Goal: Task Accomplishment & Management: Manage account settings

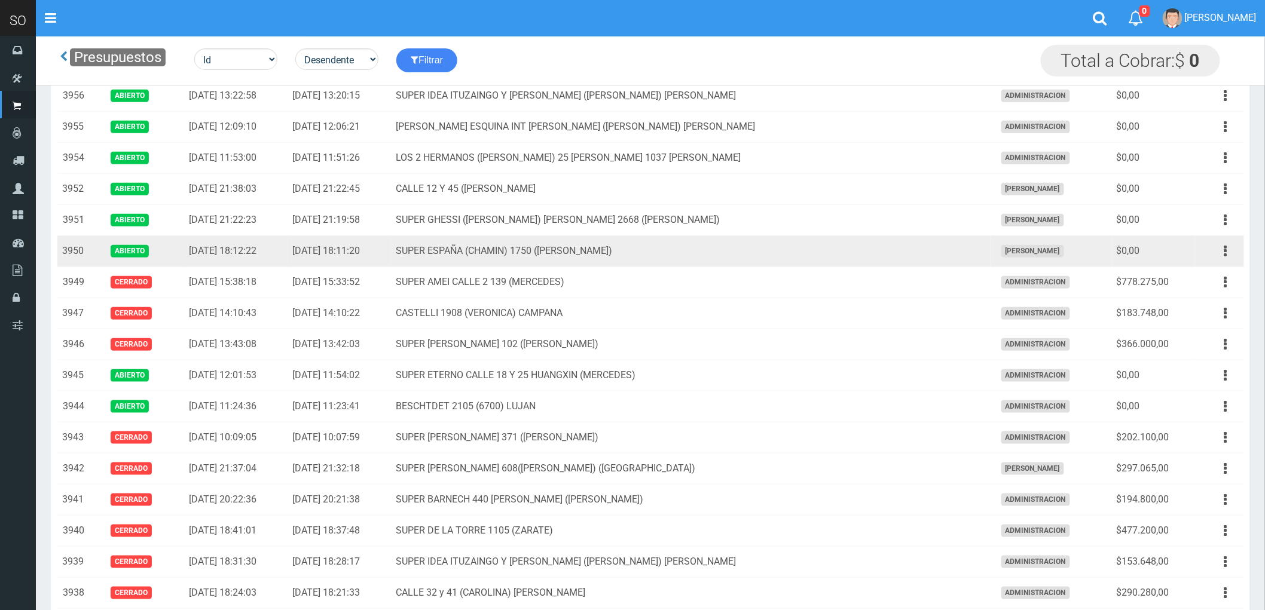
scroll to position [265, 0]
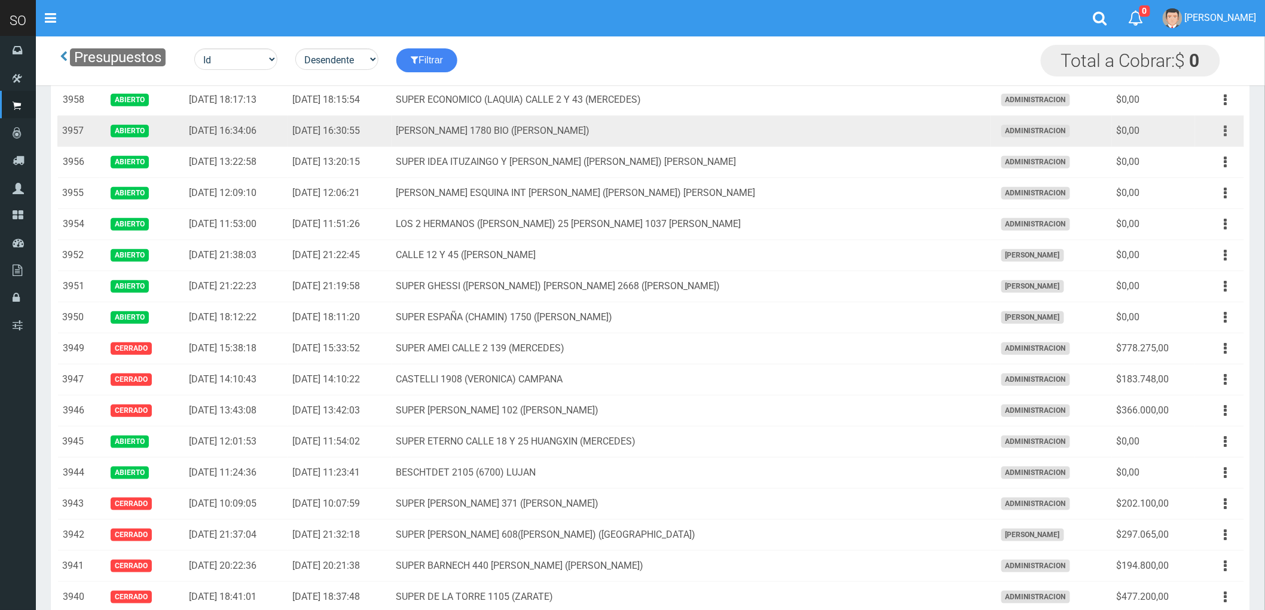
click at [1222, 135] on button "button" at bounding box center [1225, 131] width 27 height 21
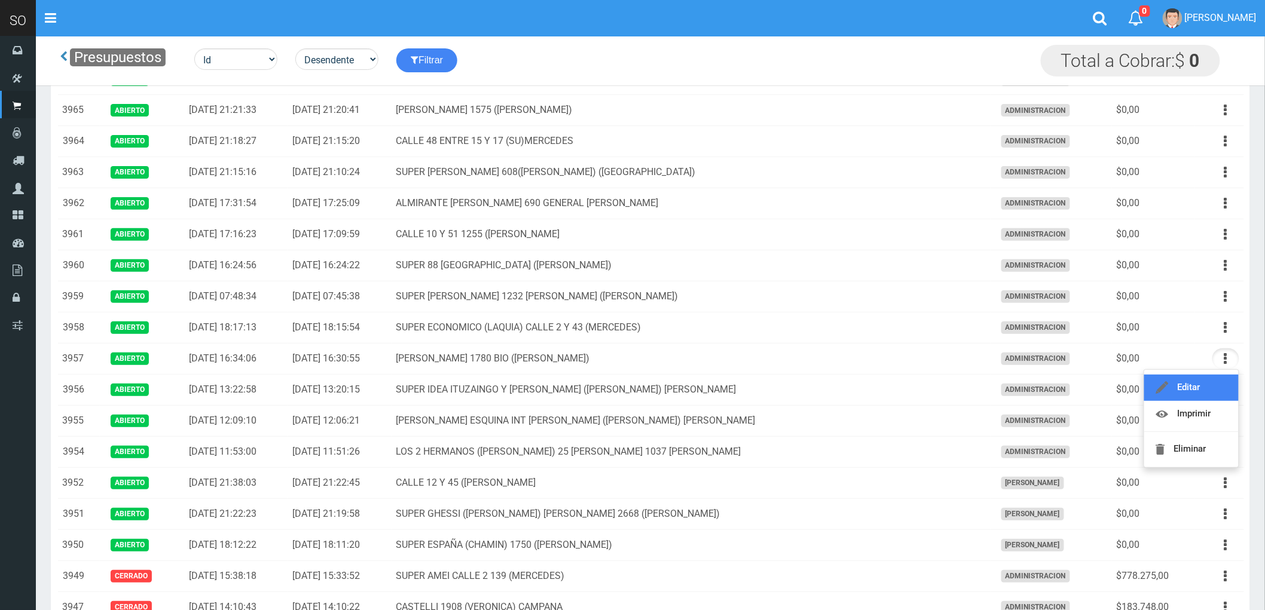
scroll to position [0, 0]
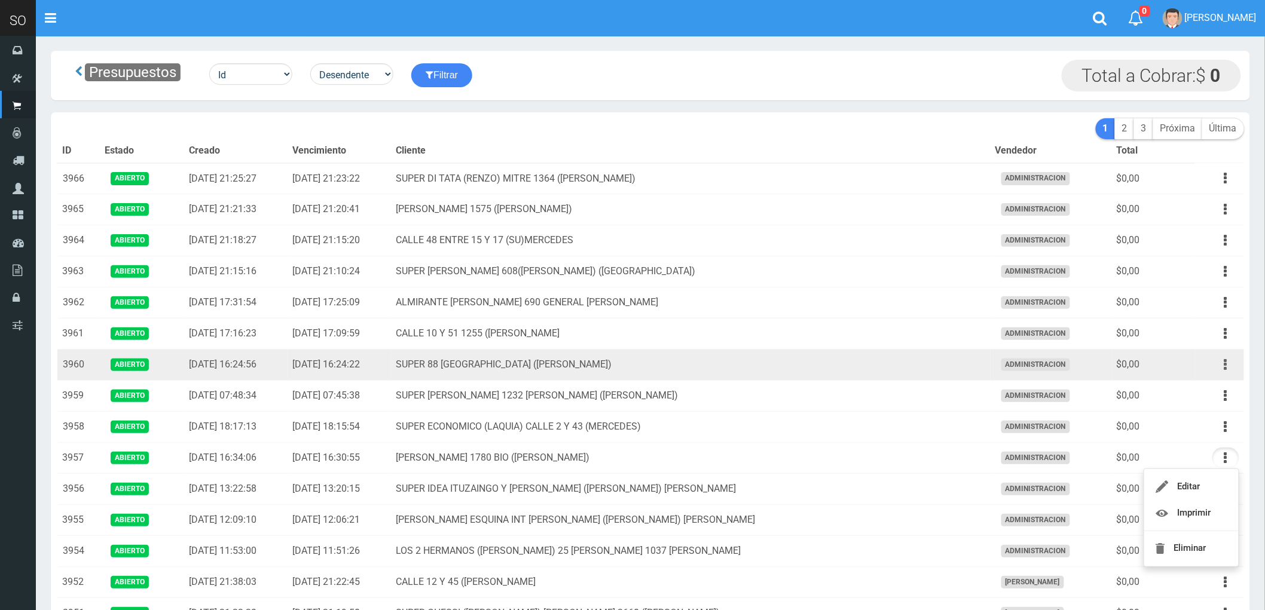
click at [1224, 366] on icon "button" at bounding box center [1225, 364] width 3 height 21
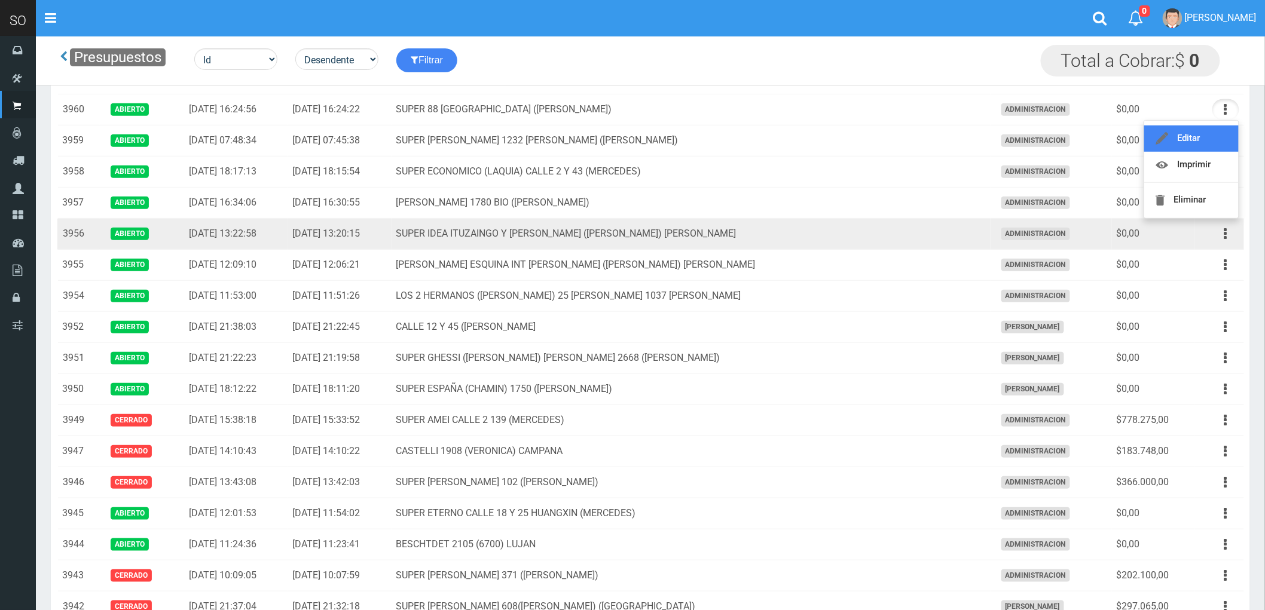
scroll to position [199, 0]
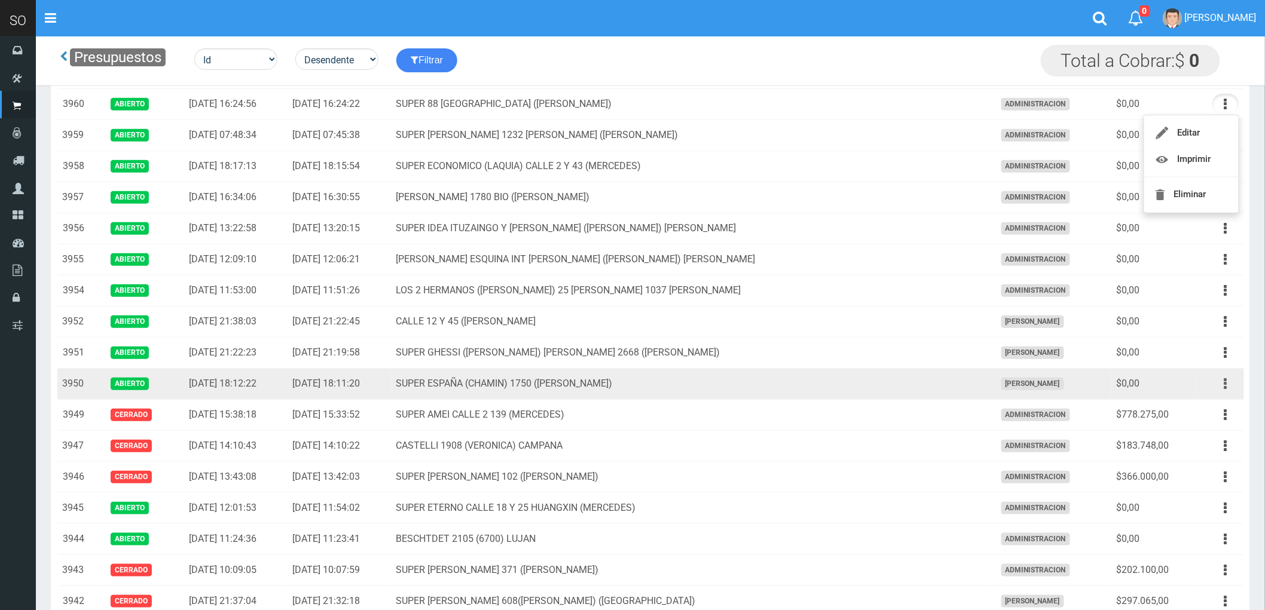
click at [1222, 384] on button "button" at bounding box center [1225, 384] width 27 height 21
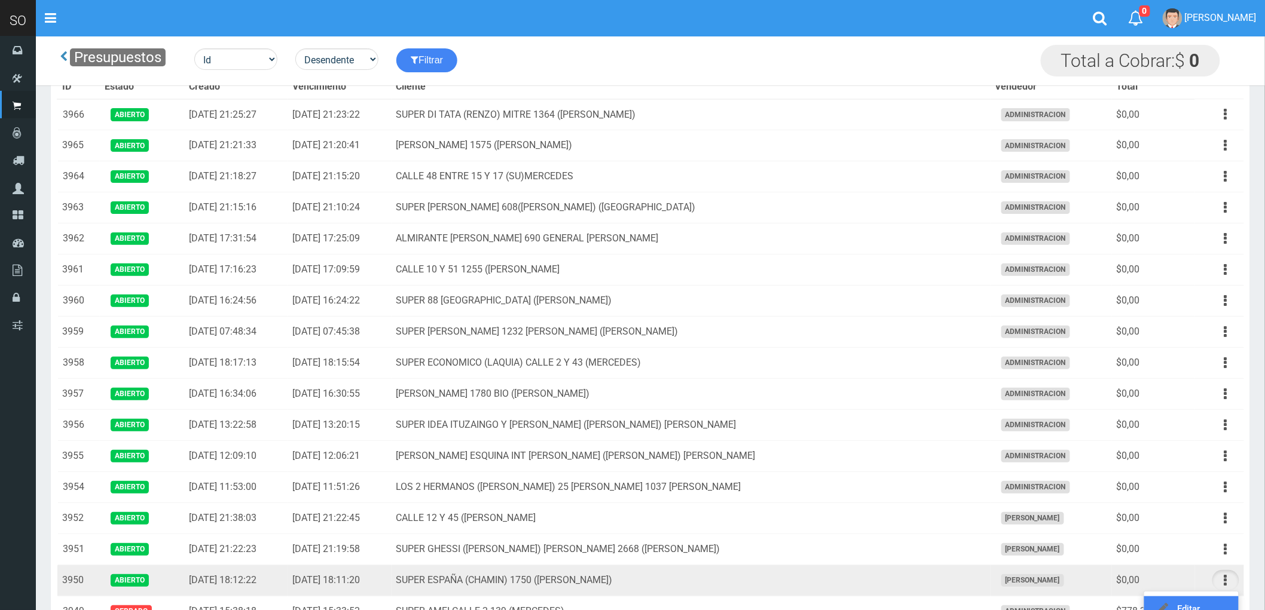
scroll to position [0, 0]
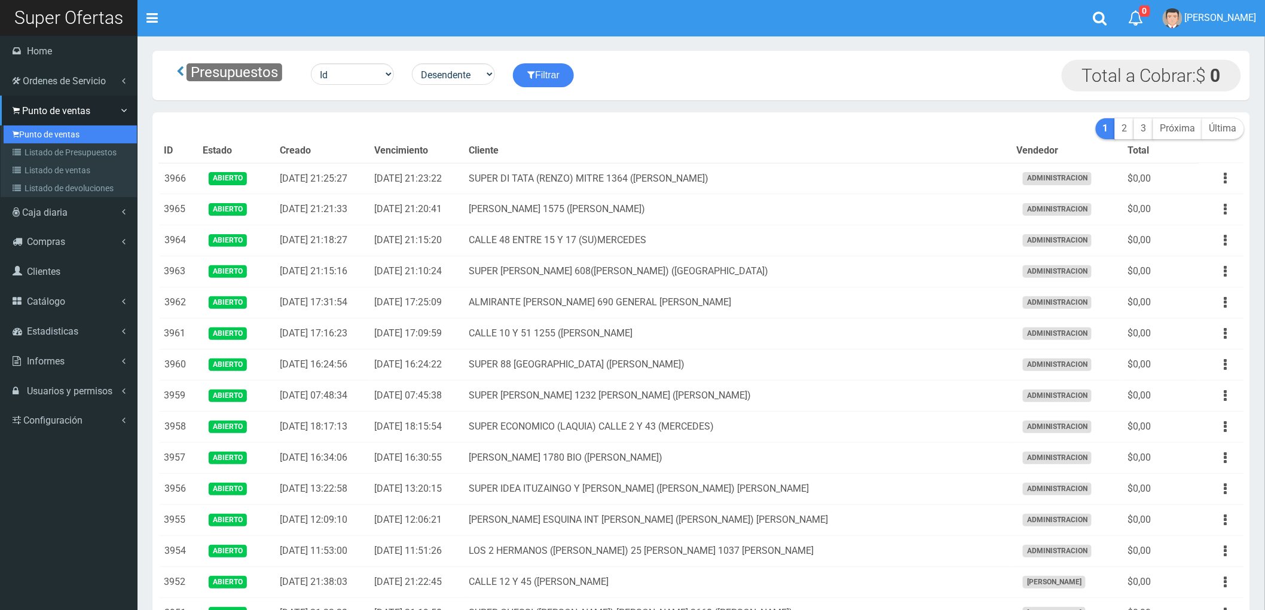
click at [50, 136] on link "Punto de ventas" at bounding box center [70, 135] width 133 height 18
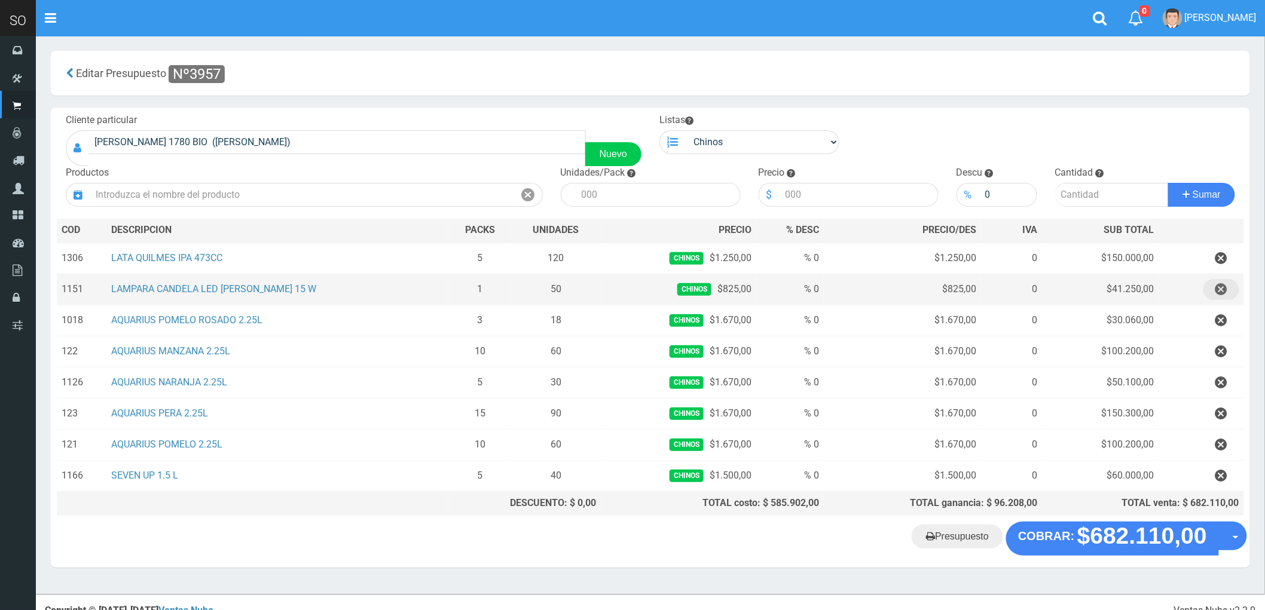
click at [1217, 287] on icon "button" at bounding box center [1221, 289] width 12 height 21
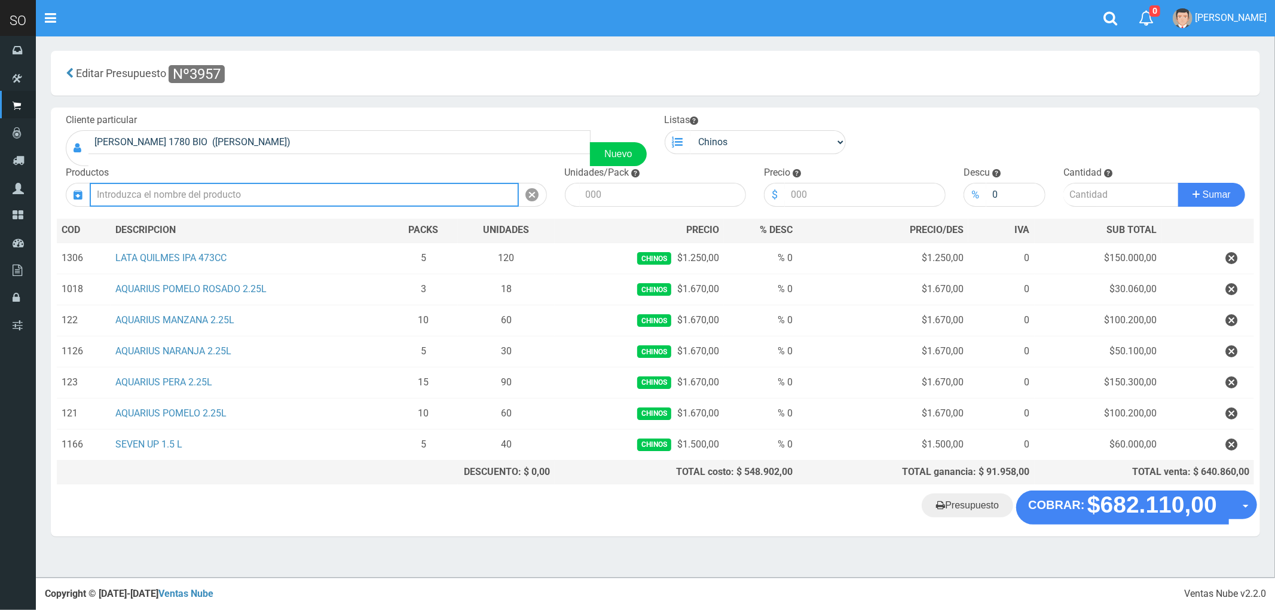
click at [199, 195] on input "text" at bounding box center [304, 195] width 429 height 24
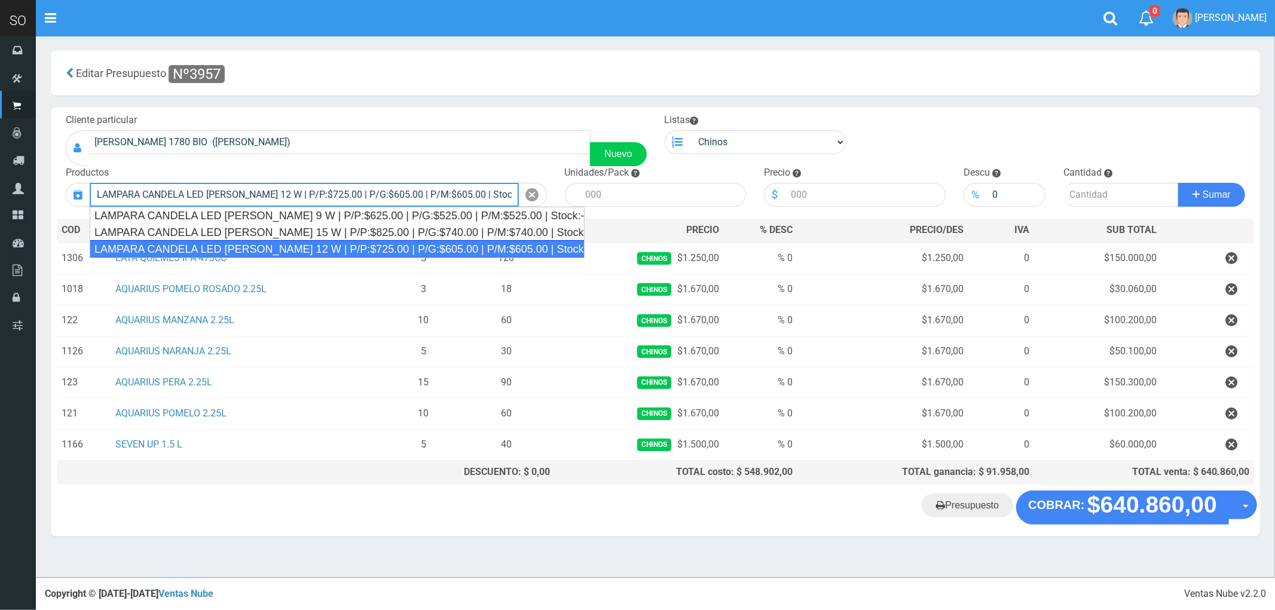
type input "LAMPARA CANDELA LED [PERSON_NAME] 12 W | P/P:$725.00 | P/G:$605.00 | P/M:$605.0…"
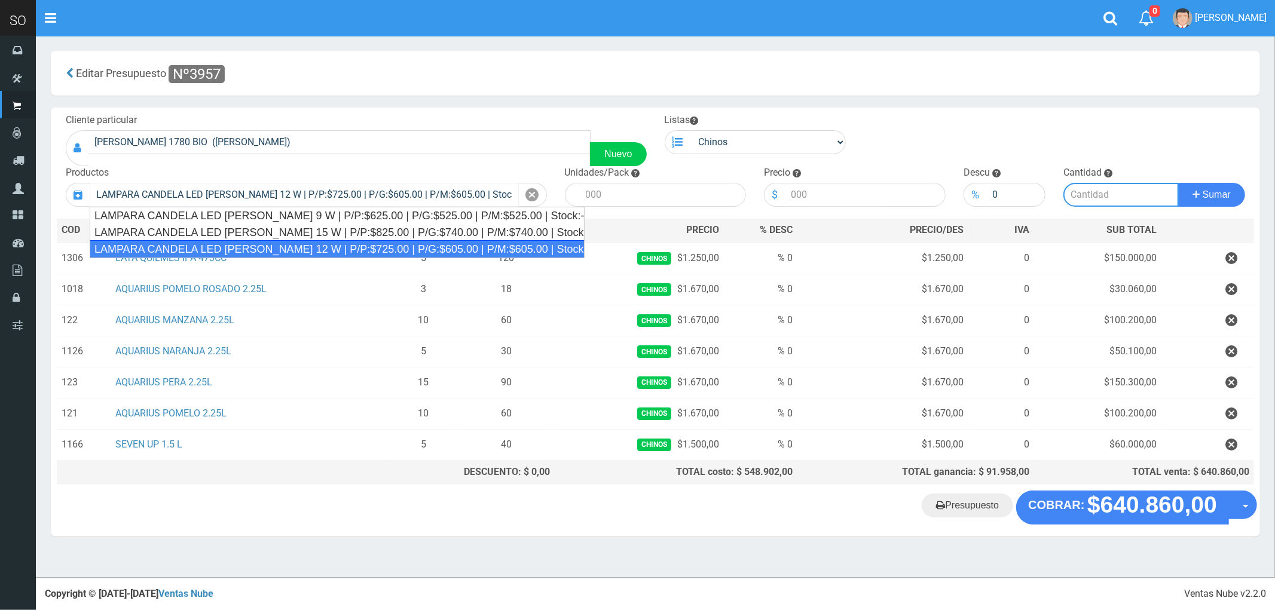
type input "50"
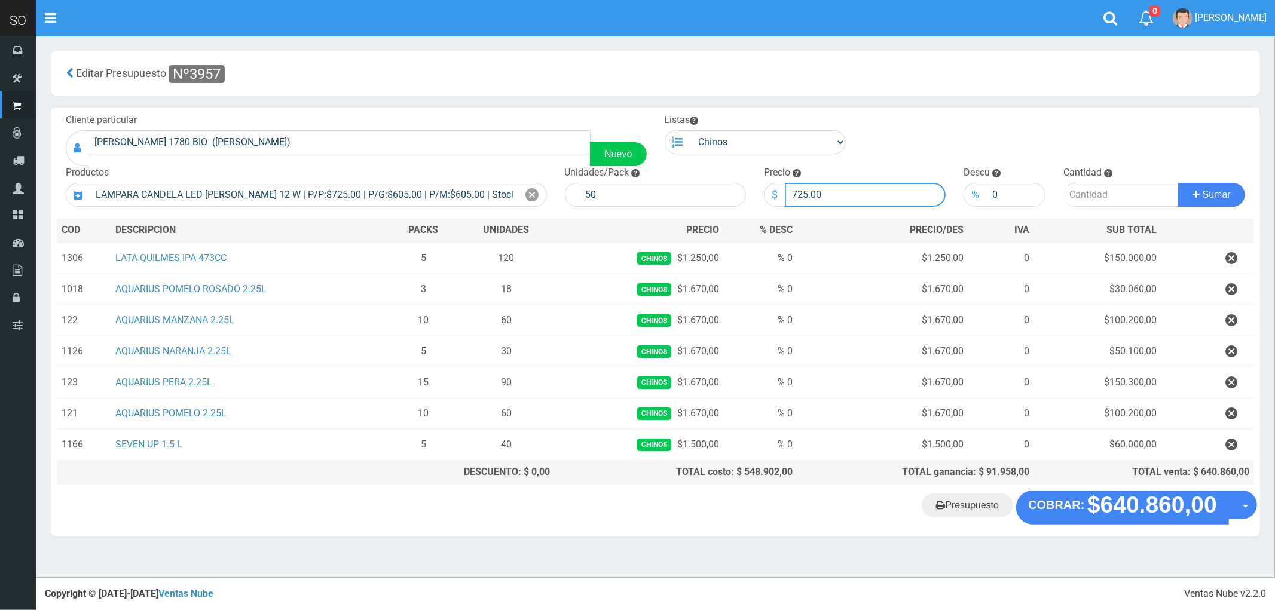
drag, startPoint x: 831, startPoint y: 197, endPoint x: 741, endPoint y: 215, distance: 91.4
click at [741, 215] on div "Cliente particular MATEO GELVES 1780 BIO (ESCOBAR) Nuevo Listas Chinos . . Prod…" at bounding box center [655, 299] width 1209 height 383
type input "800"
click at [1109, 191] on input "number" at bounding box center [1120, 195] width 115 height 24
type input "1"
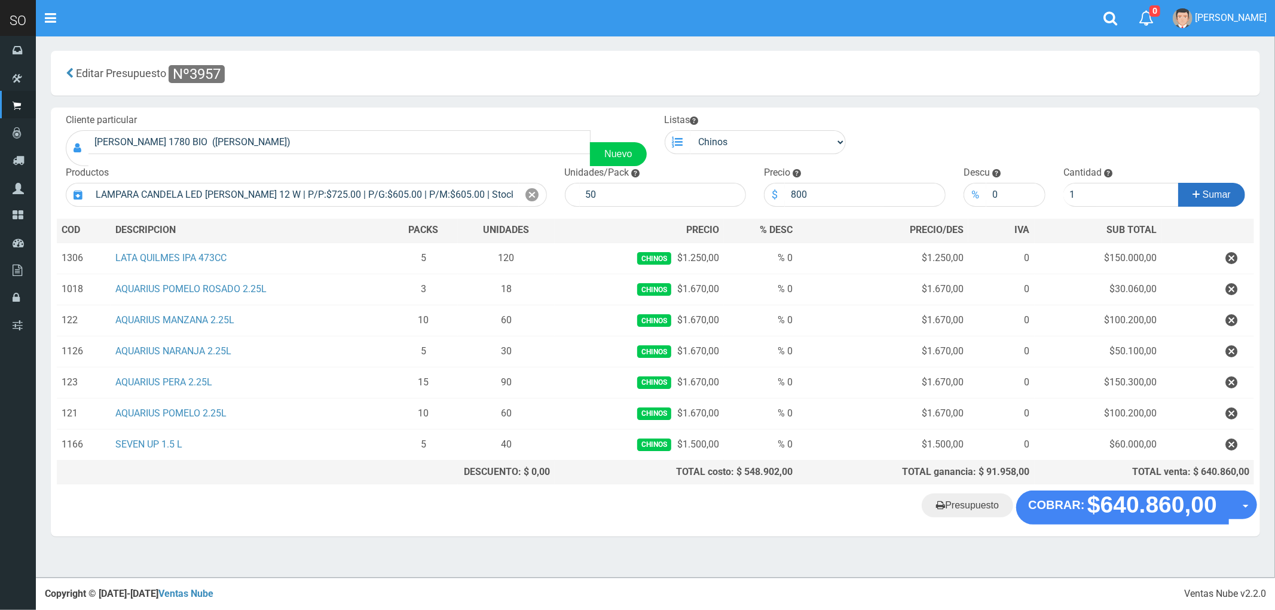
click at [1208, 188] on button "Sumar" at bounding box center [1211, 195] width 67 height 24
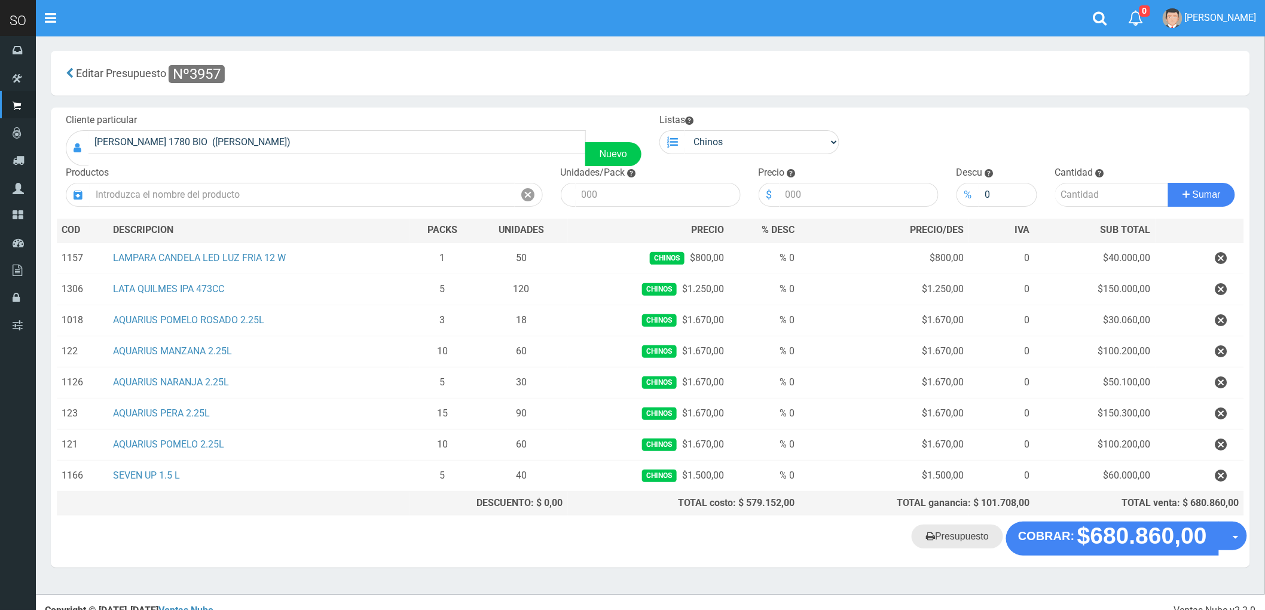
click at [942, 535] on link "Presupuesto" at bounding box center [956, 537] width 91 height 24
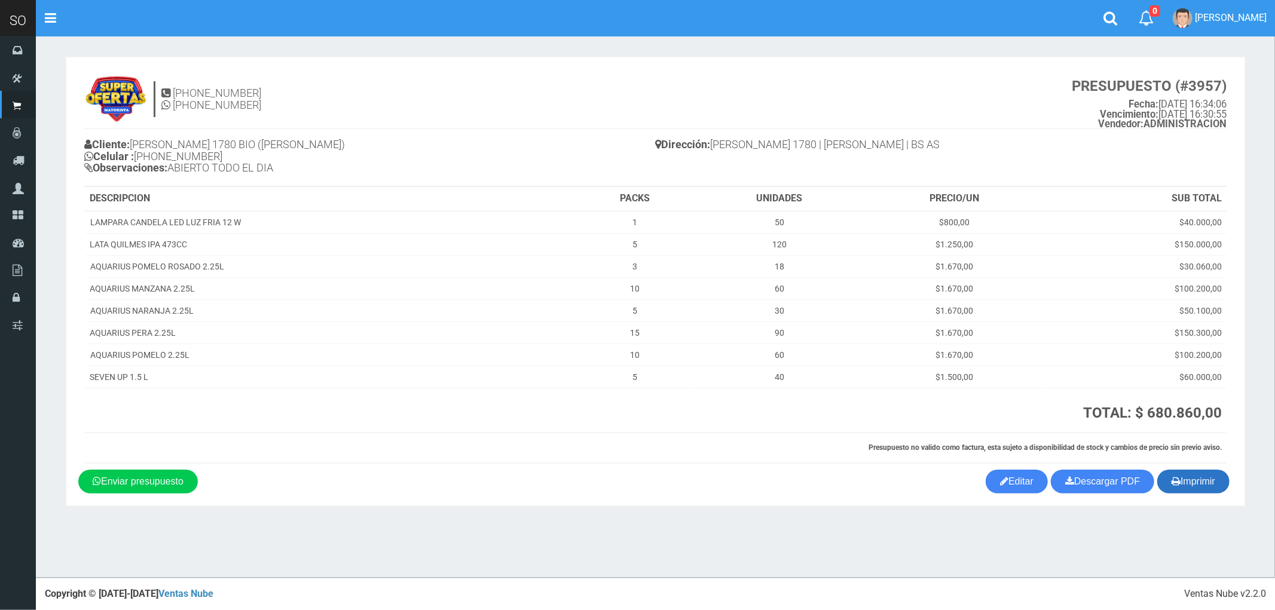
click at [1199, 484] on button "Imprimir" at bounding box center [1193, 482] width 72 height 24
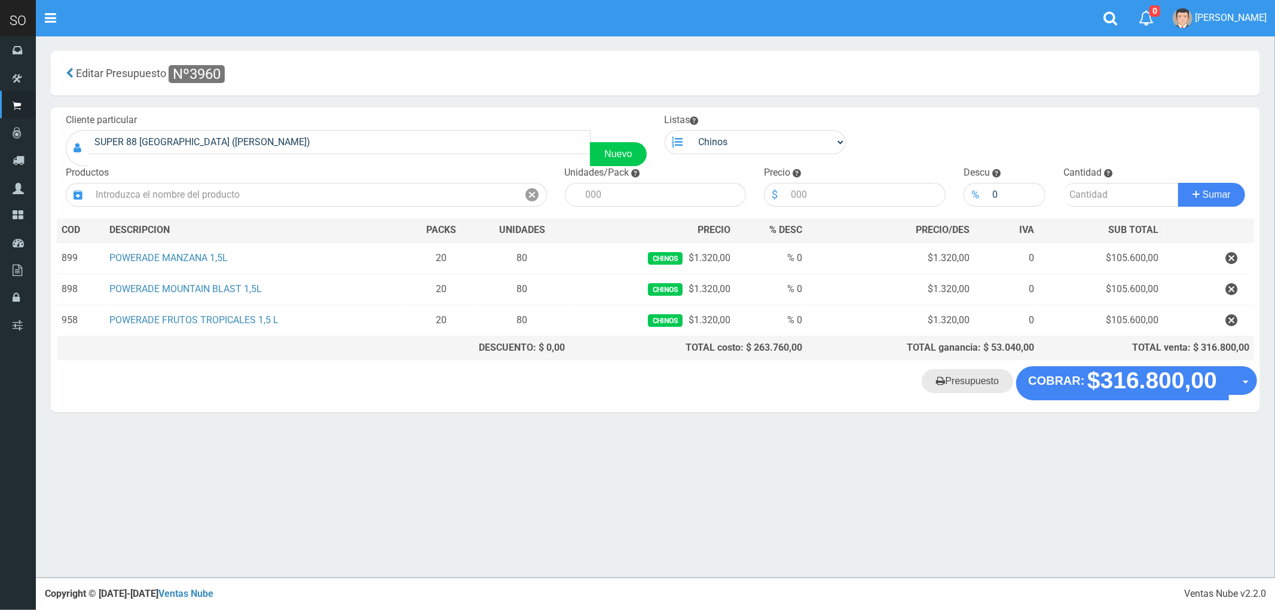
click at [973, 387] on link "Presupuesto" at bounding box center [967, 381] width 91 height 24
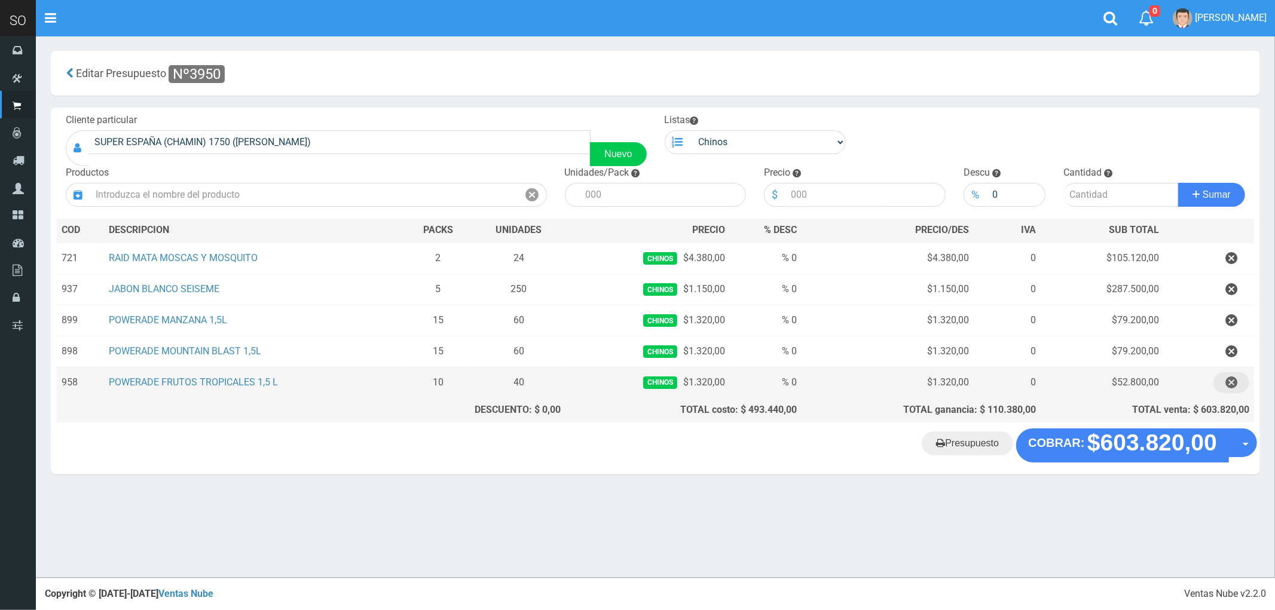
click at [1234, 385] on icon "button" at bounding box center [1231, 382] width 12 height 21
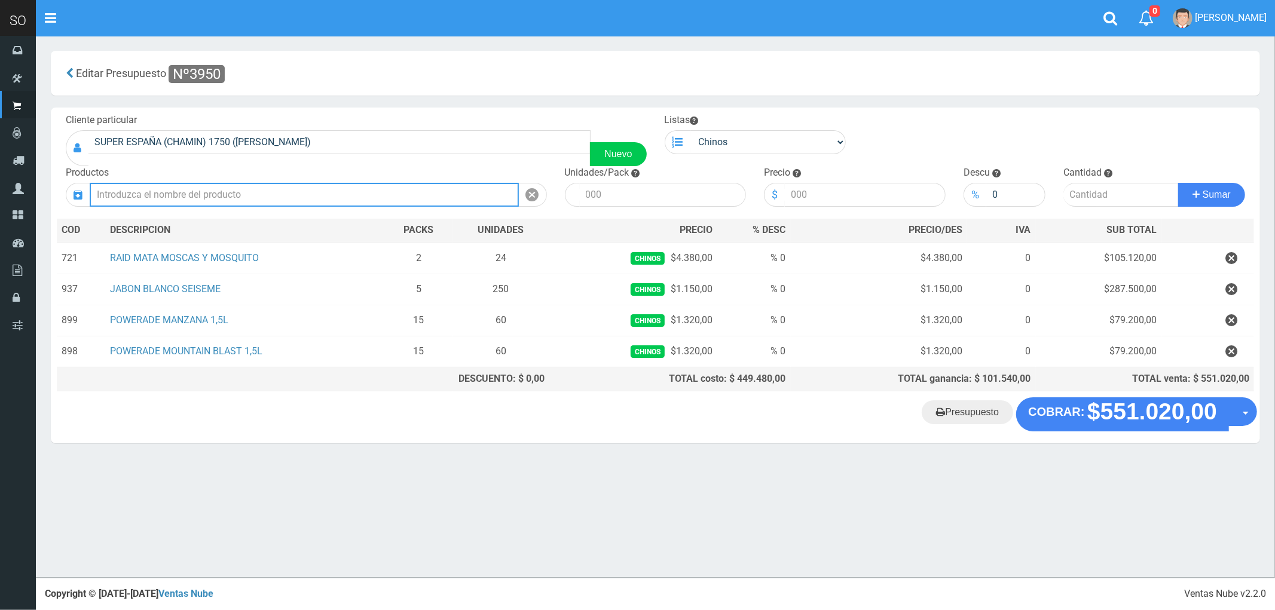
click at [200, 195] on input "text" at bounding box center [304, 195] width 429 height 24
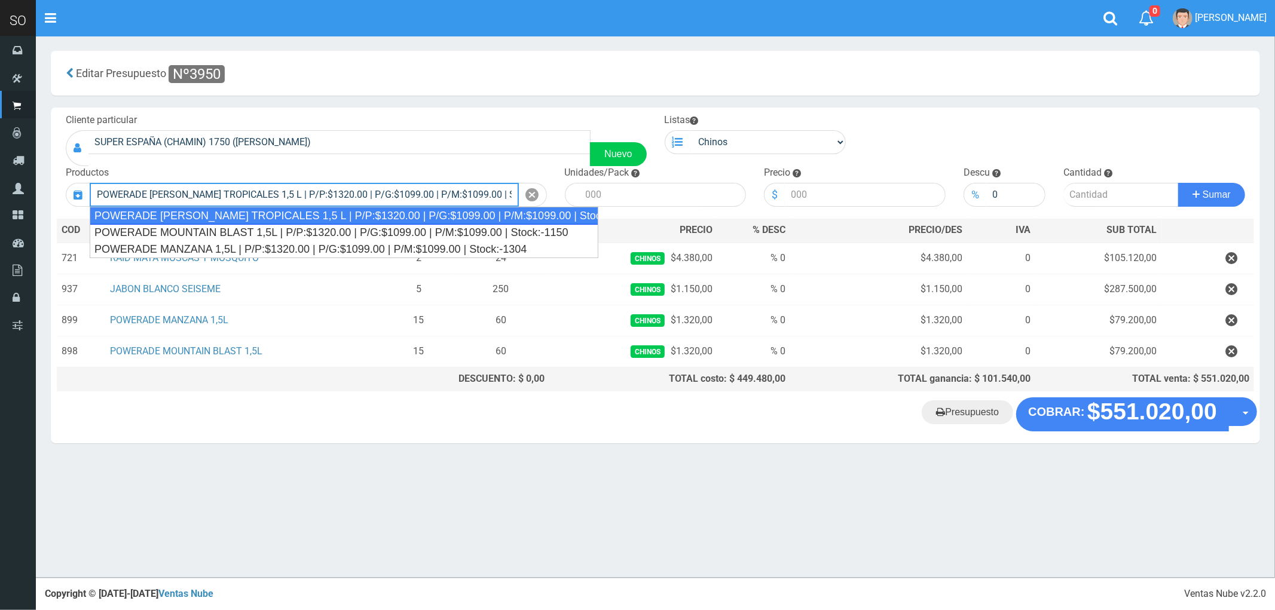
type input "POWERADE [PERSON_NAME] TROPICALES 1,5 L | P/P:$1320.00 | P/G:$1099.00 | P/M:$10…"
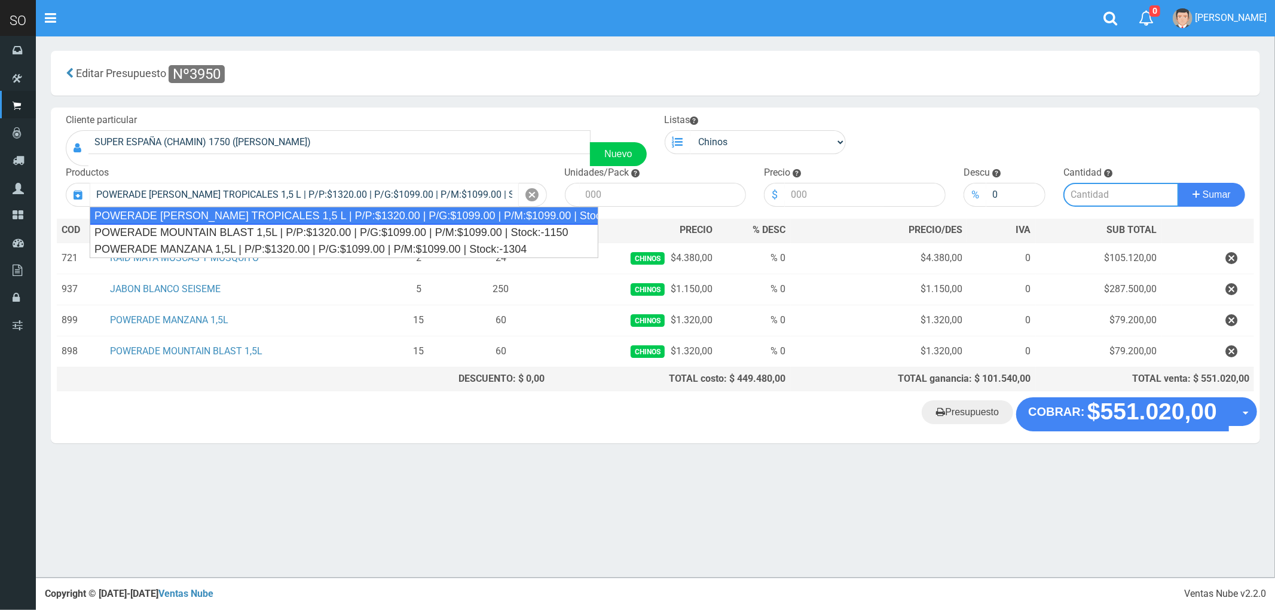
type input "4"
type input "1320.00"
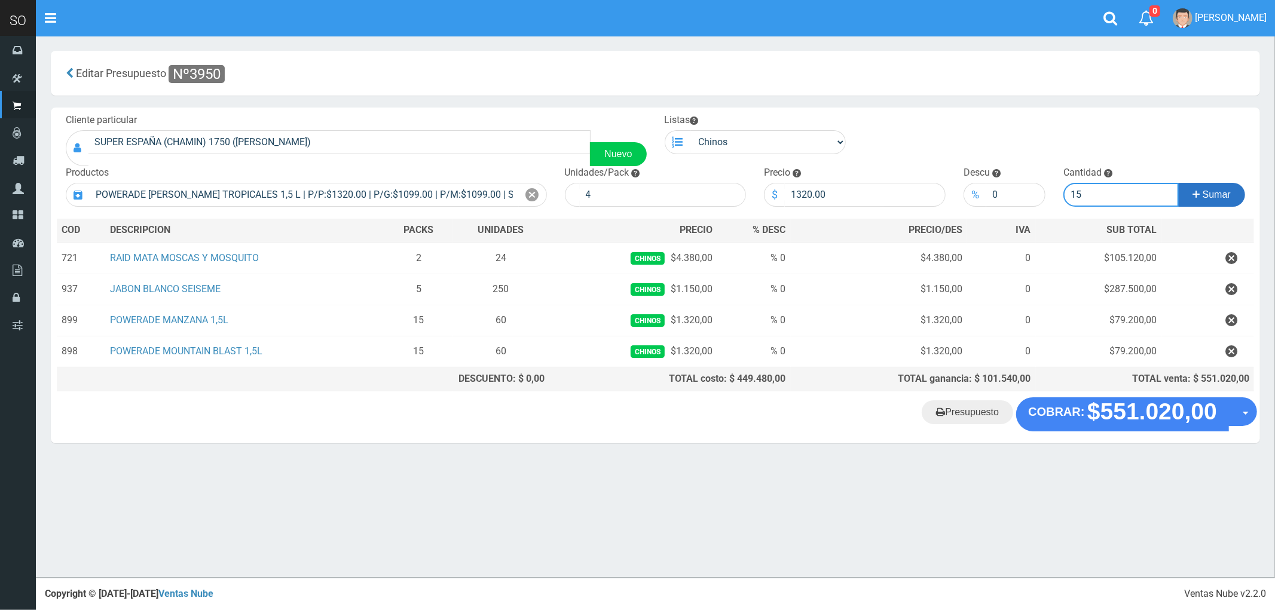
type input "15"
click at [1217, 192] on span "Sumar" at bounding box center [1216, 194] width 28 height 10
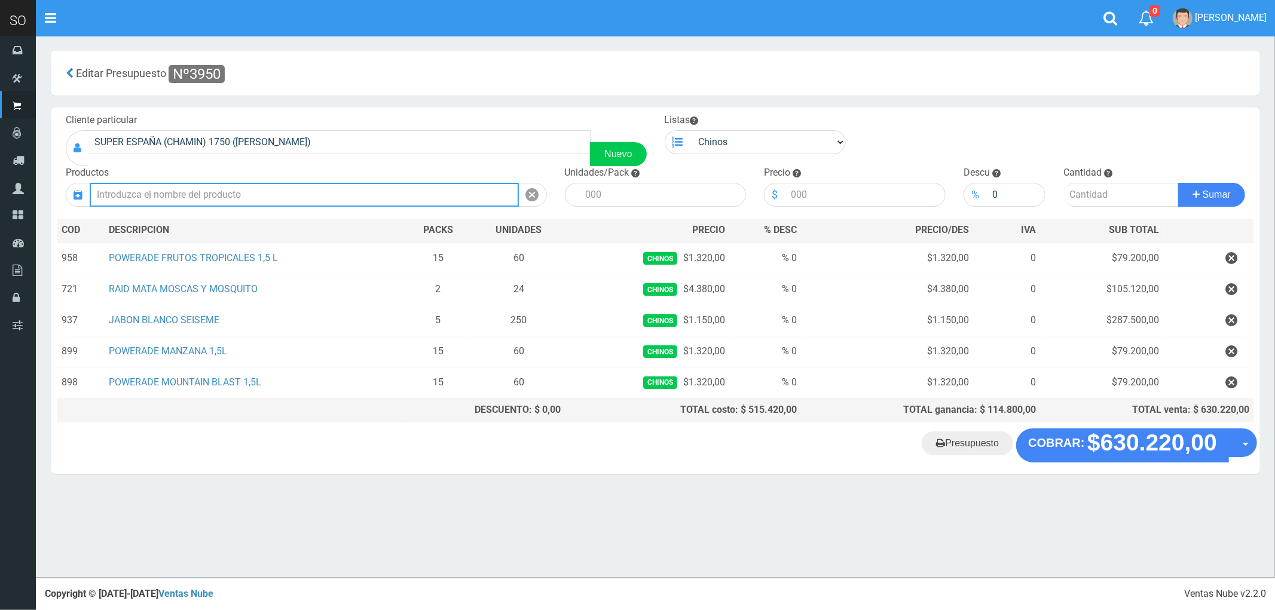
click at [151, 192] on input "text" at bounding box center [304, 195] width 429 height 24
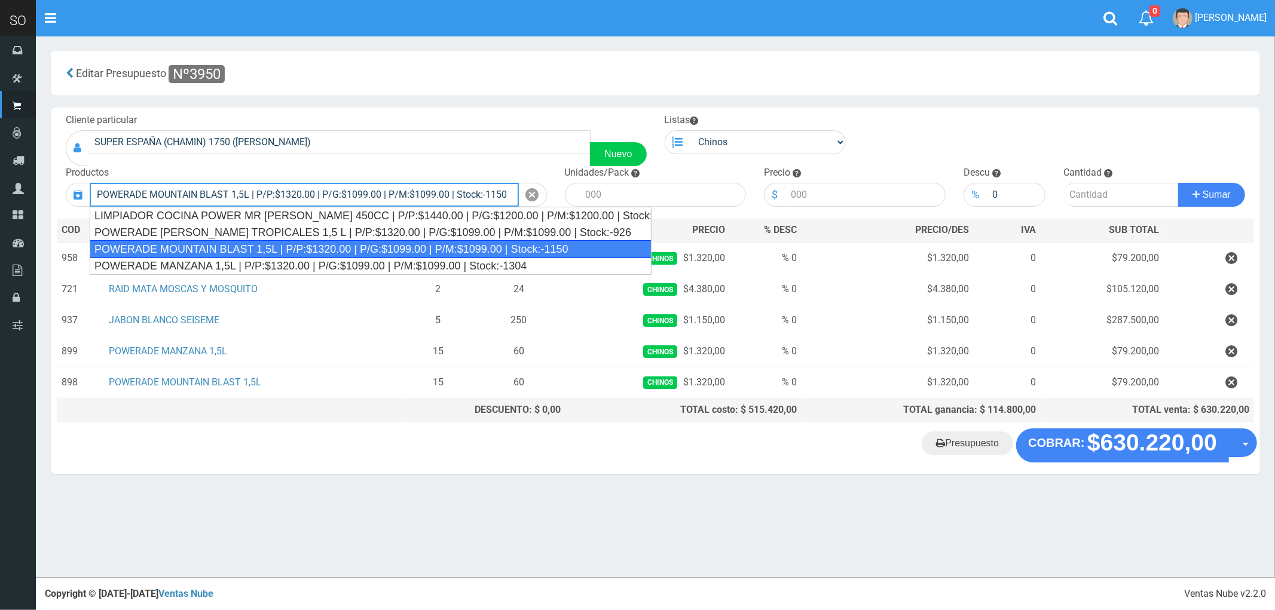
type input "POWERADE MOUNTAIN BLAST 1,5L | P/P:$1320.00 | P/G:$1099.00 | P/M:$1099.00 | Sto…"
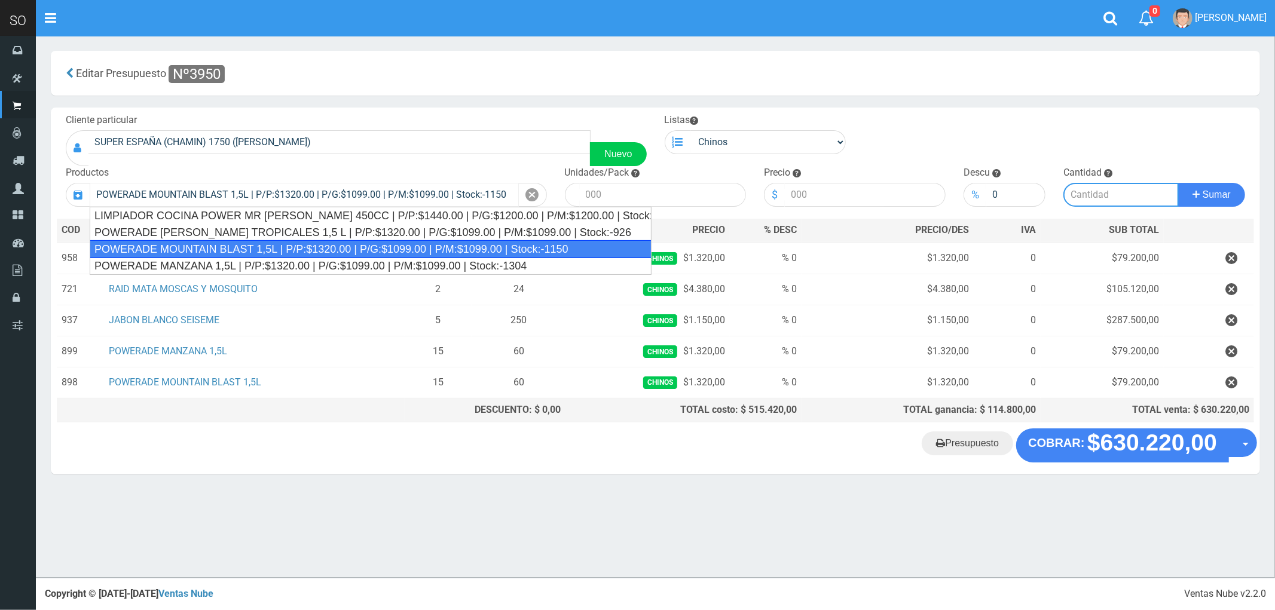
type input "4"
type input "1320.00"
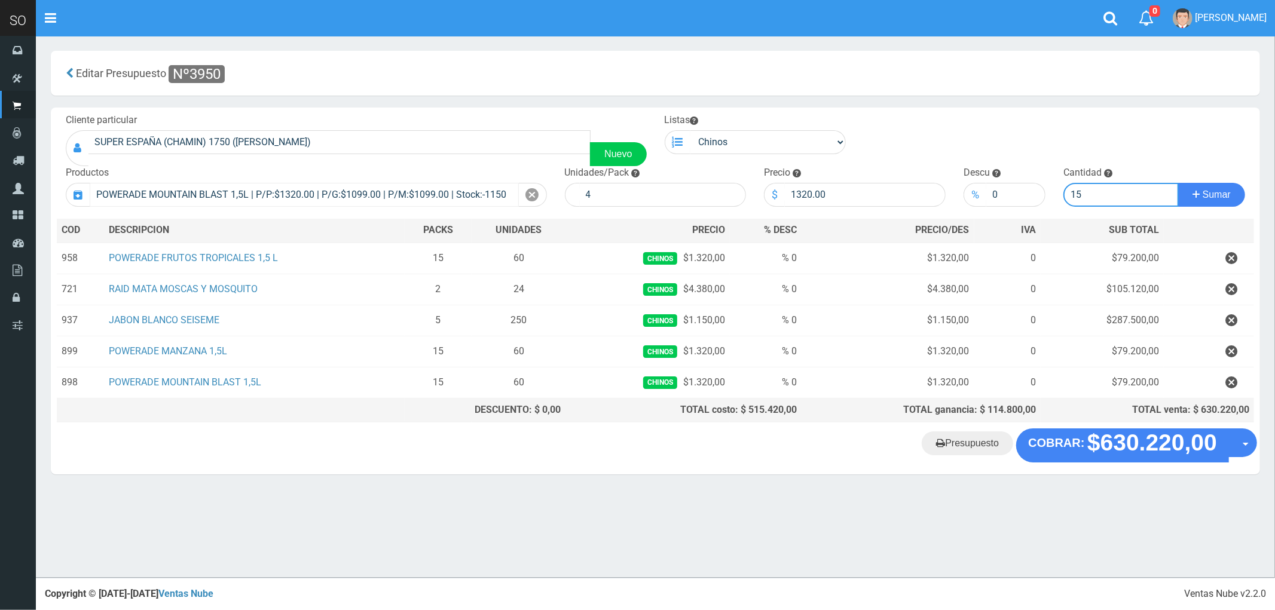
type input "15"
click at [1178, 183] on button "Sumar" at bounding box center [1211, 195] width 67 height 24
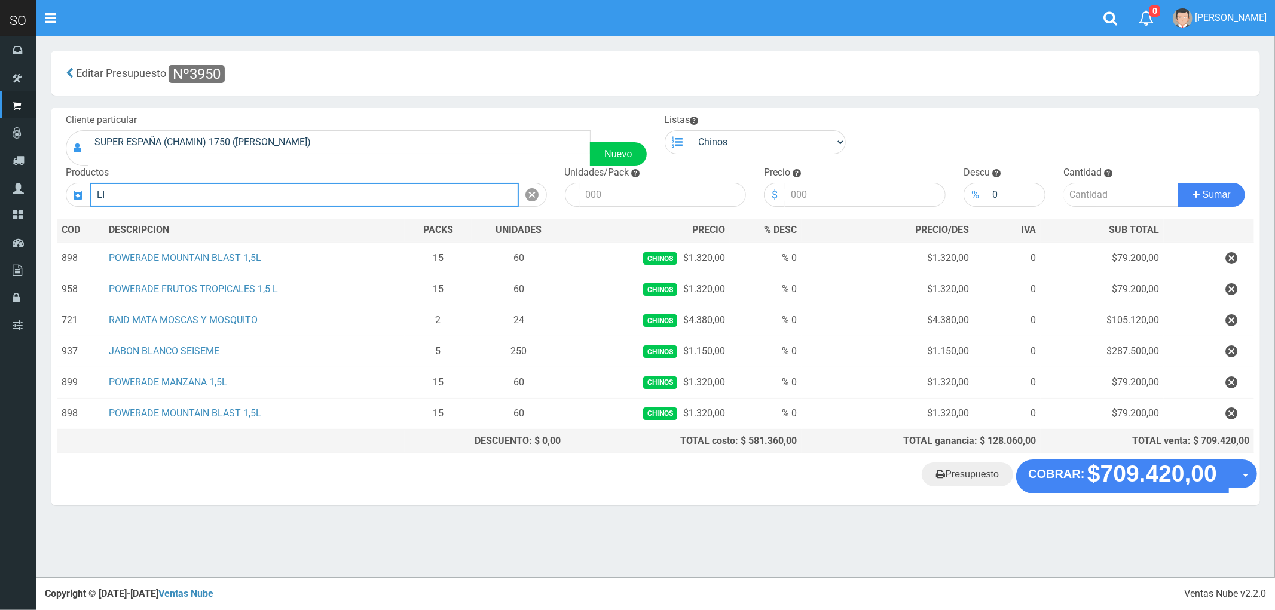
type input "L"
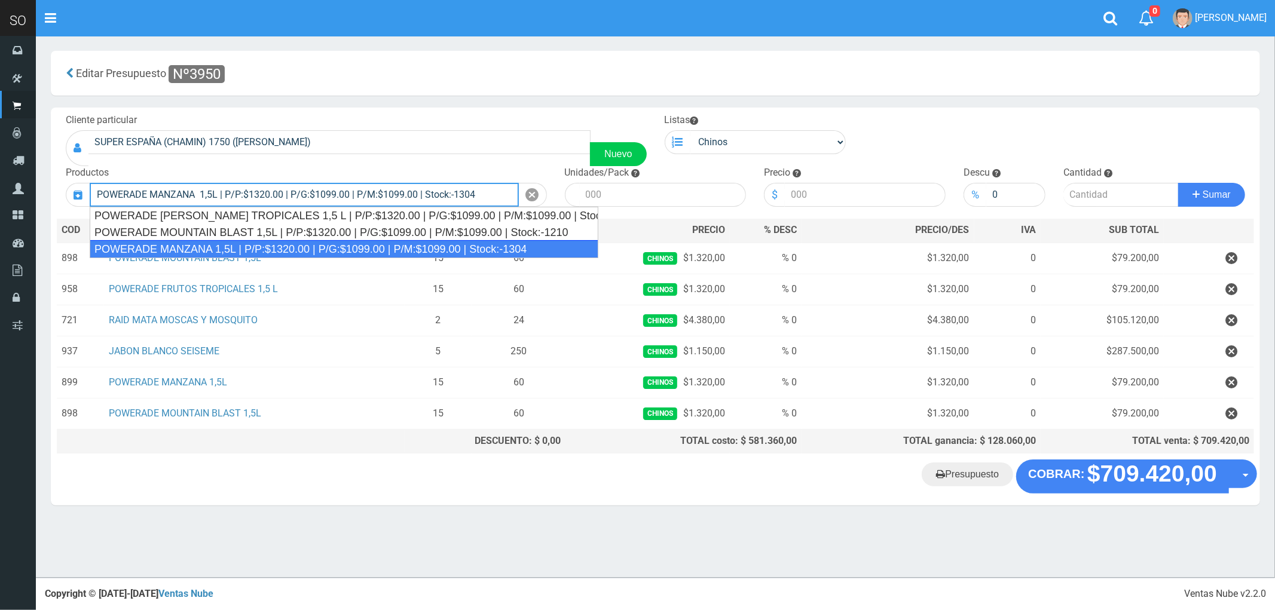
type input "POWERADE MANZANA 1,5L | P/P:$1320.00 | P/G:$1099.00 | P/M:$1099.00 | Stock:-1304"
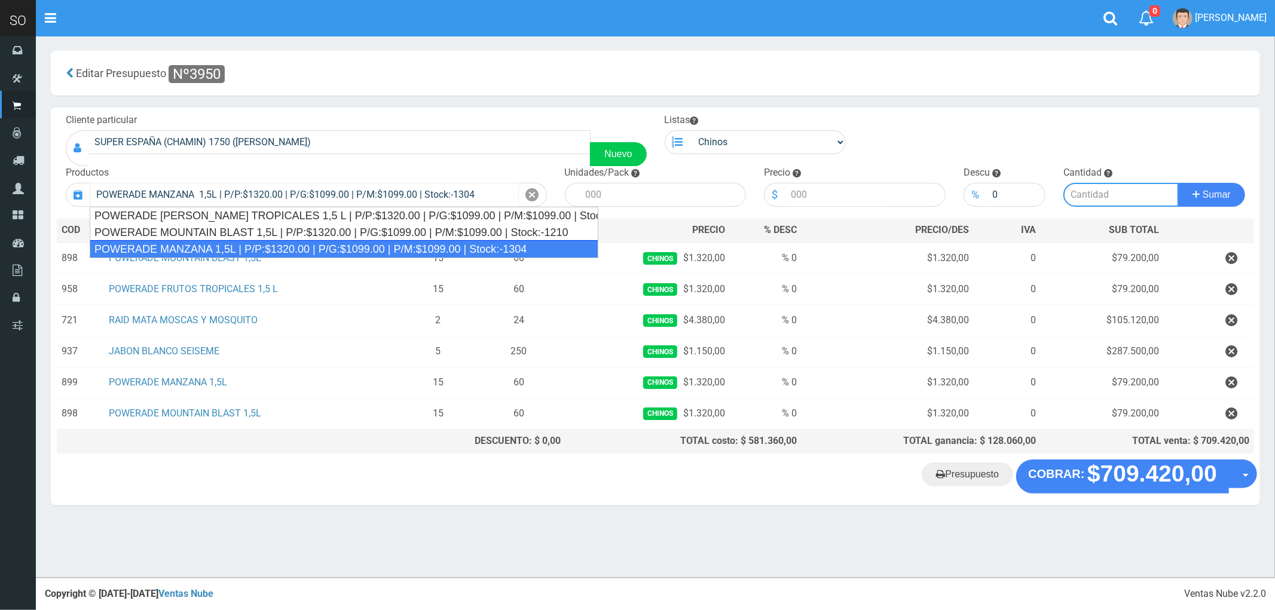
type input "4"
type input "1320.00"
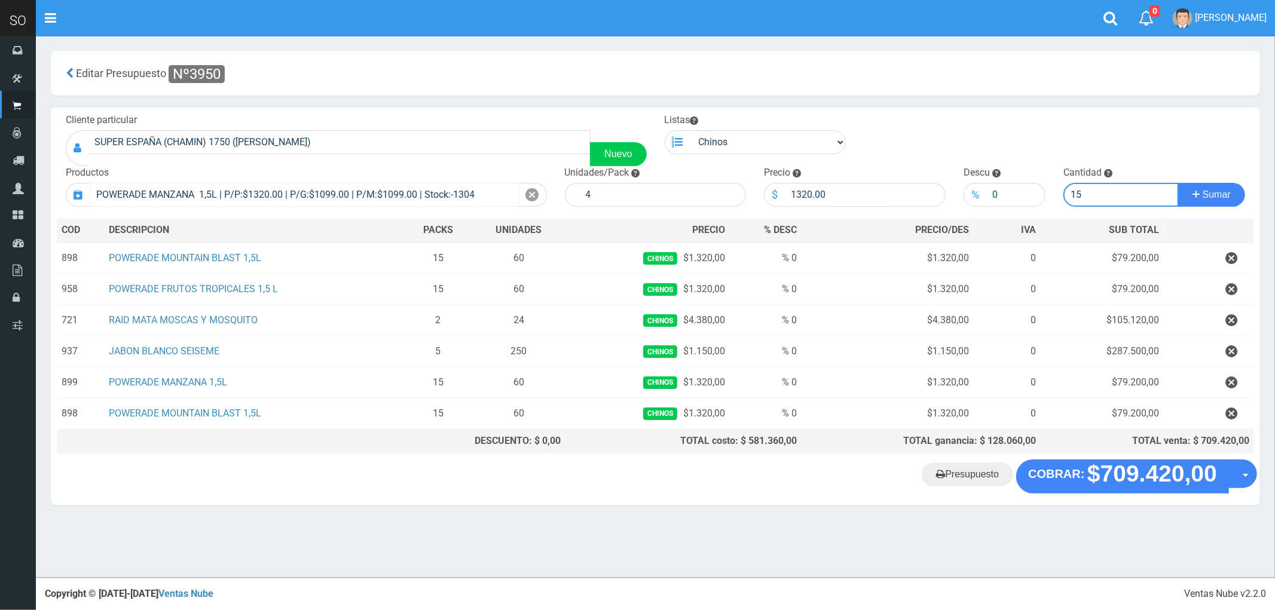
type input "15"
click at [1178, 183] on button "Sumar" at bounding box center [1211, 195] width 67 height 24
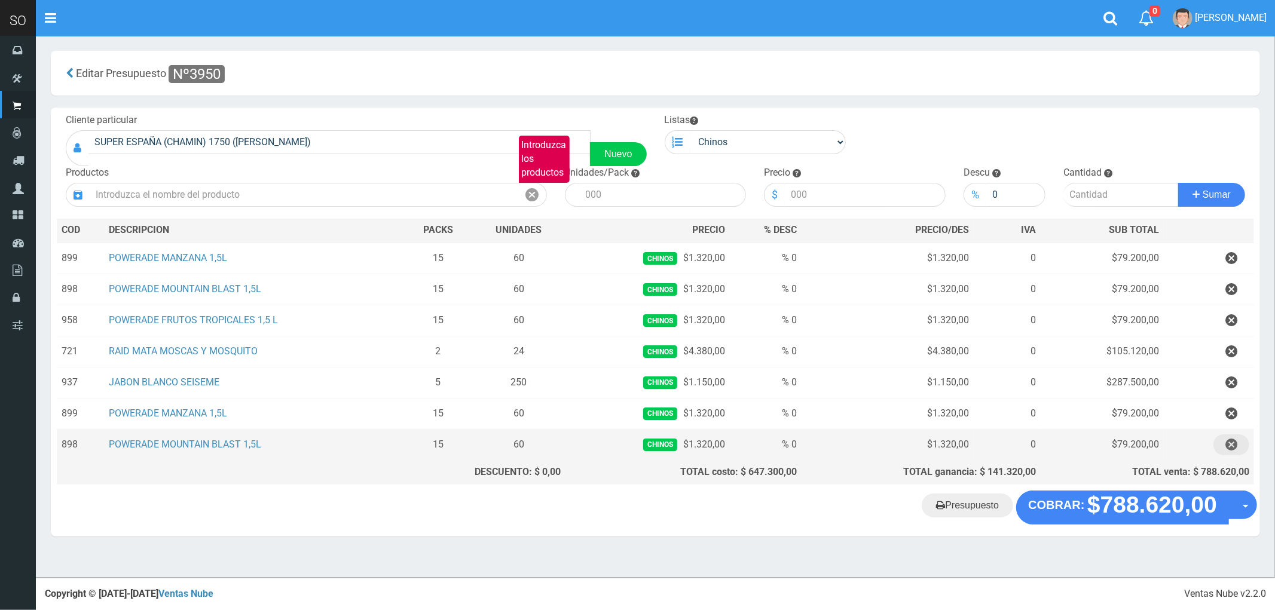
click at [1234, 445] on icon "button" at bounding box center [1231, 444] width 12 height 21
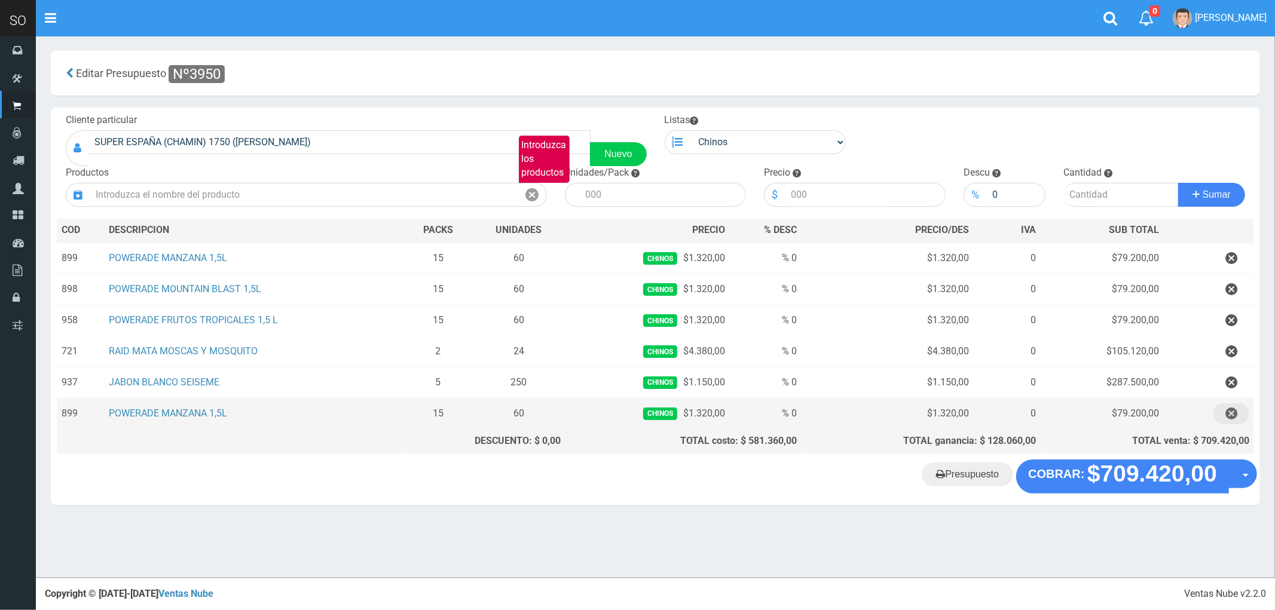
click at [1232, 414] on icon "button" at bounding box center [1231, 413] width 12 height 21
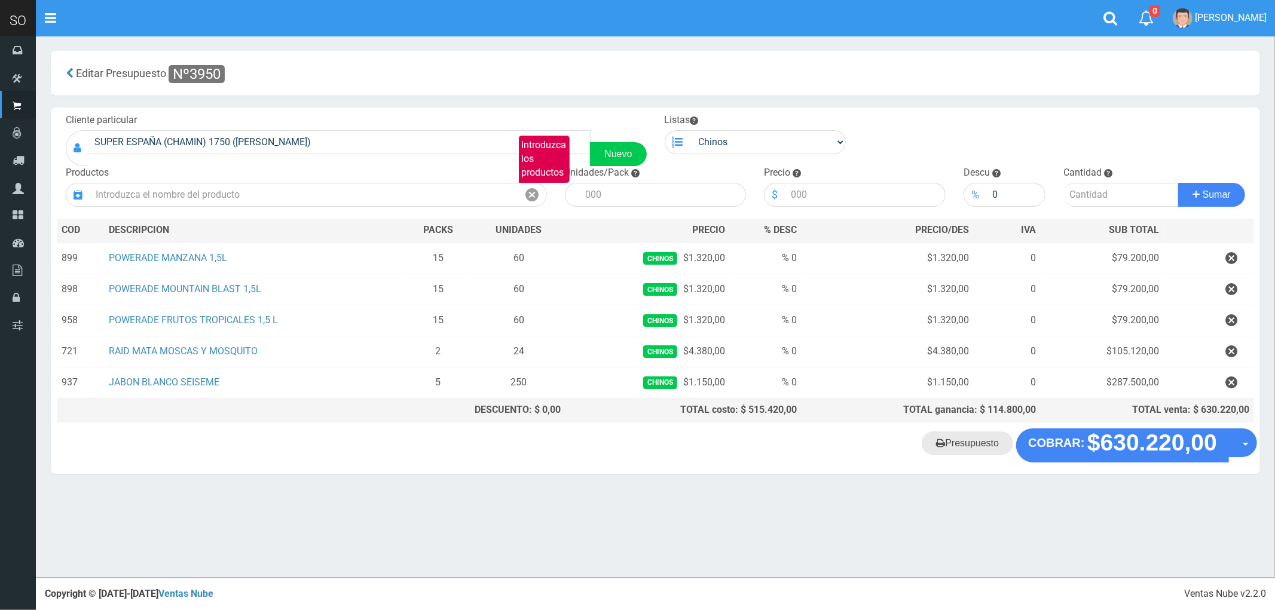
click at [970, 453] on link "Presupuesto" at bounding box center [967, 443] width 91 height 24
click at [1235, 351] on icon "button" at bounding box center [1231, 351] width 12 height 21
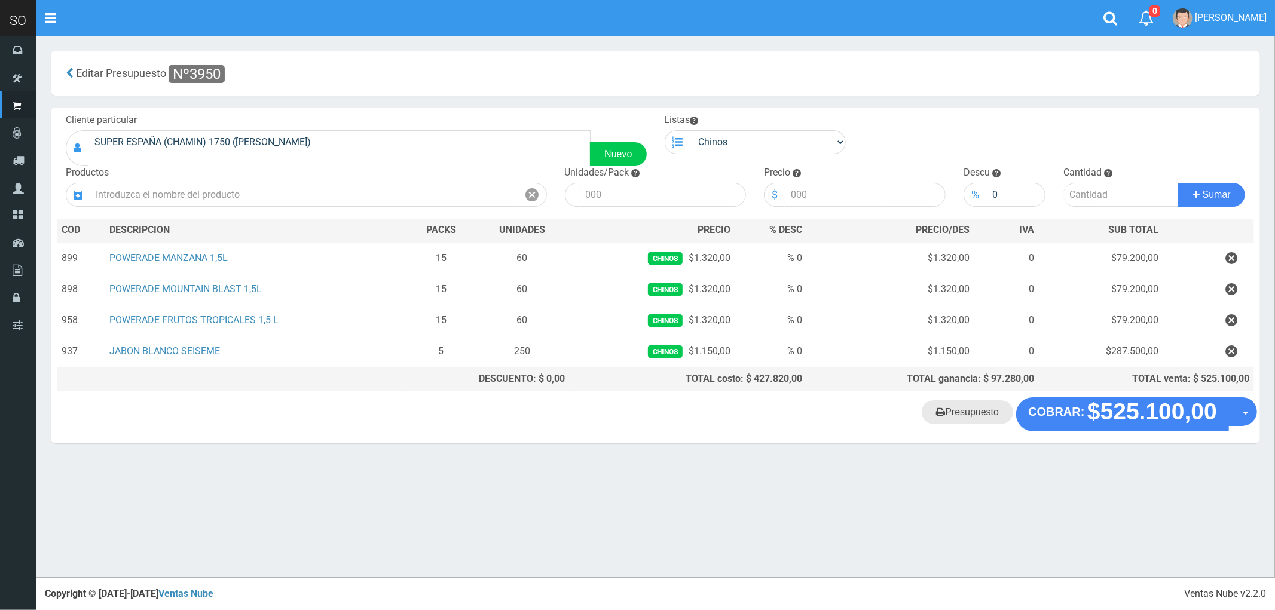
click at [972, 421] on link "Presupuesto" at bounding box center [967, 412] width 91 height 24
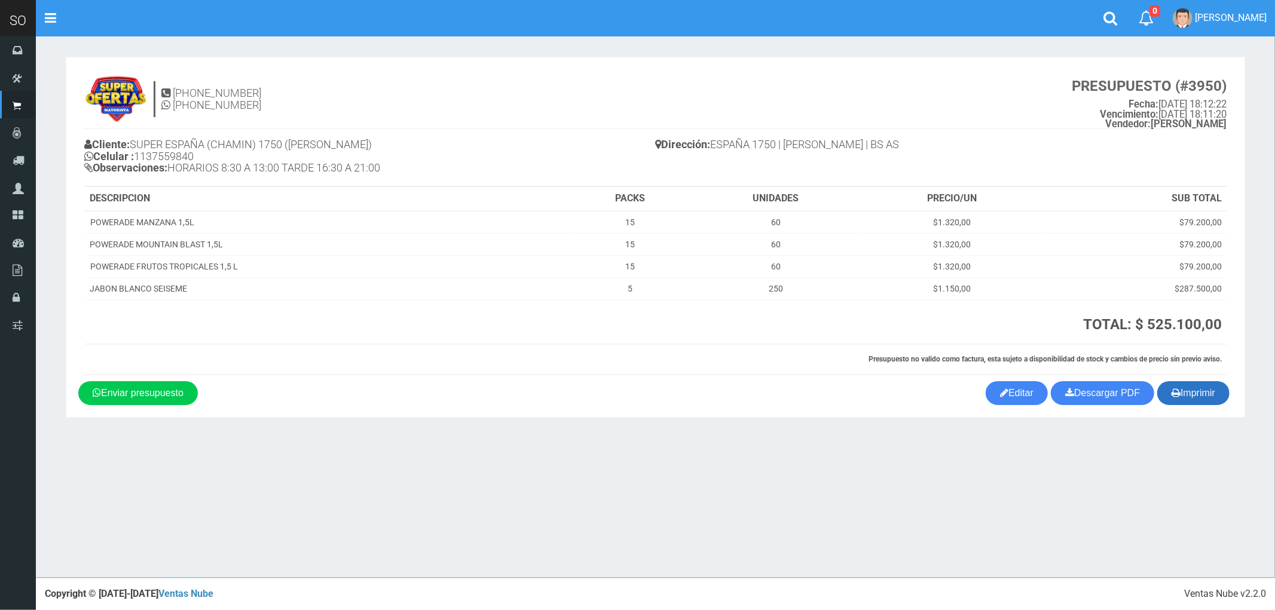
click at [1199, 388] on button "Imprimir" at bounding box center [1193, 393] width 72 height 24
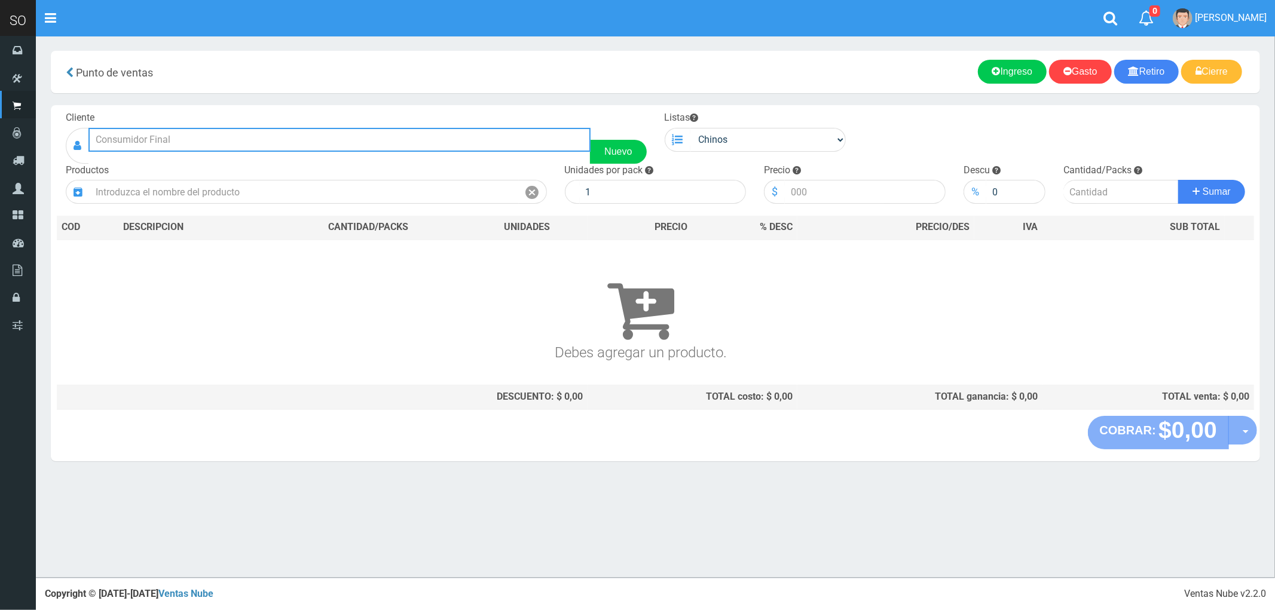
click at [192, 144] on input "text" at bounding box center [339, 140] width 502 height 24
type input "a"
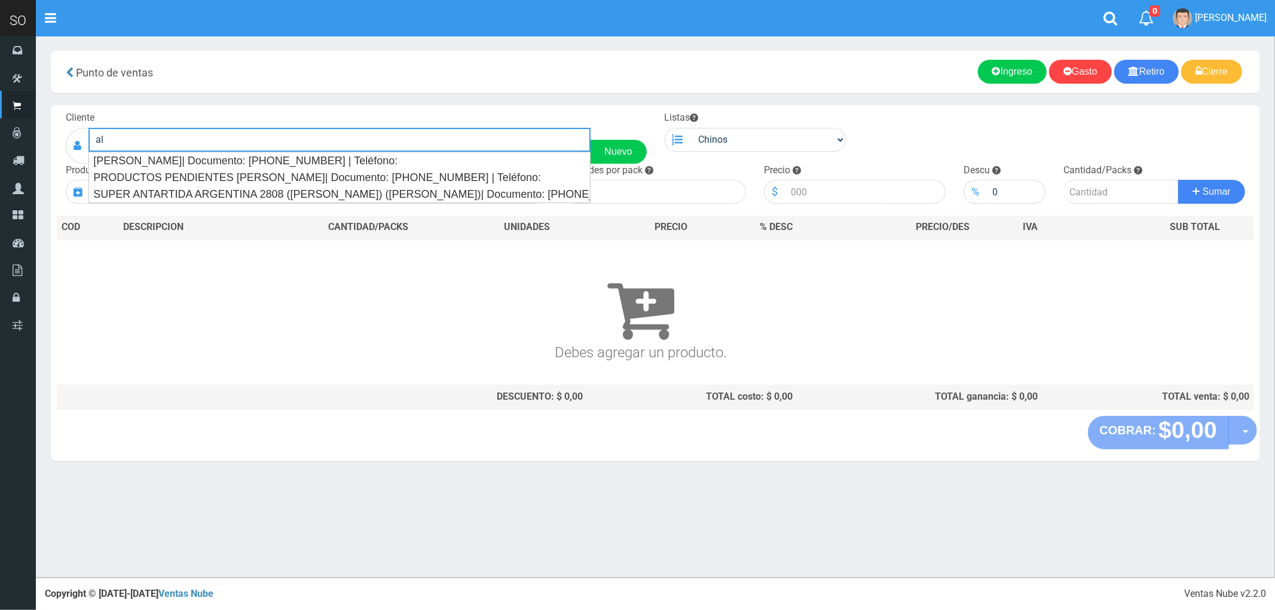
type input "a"
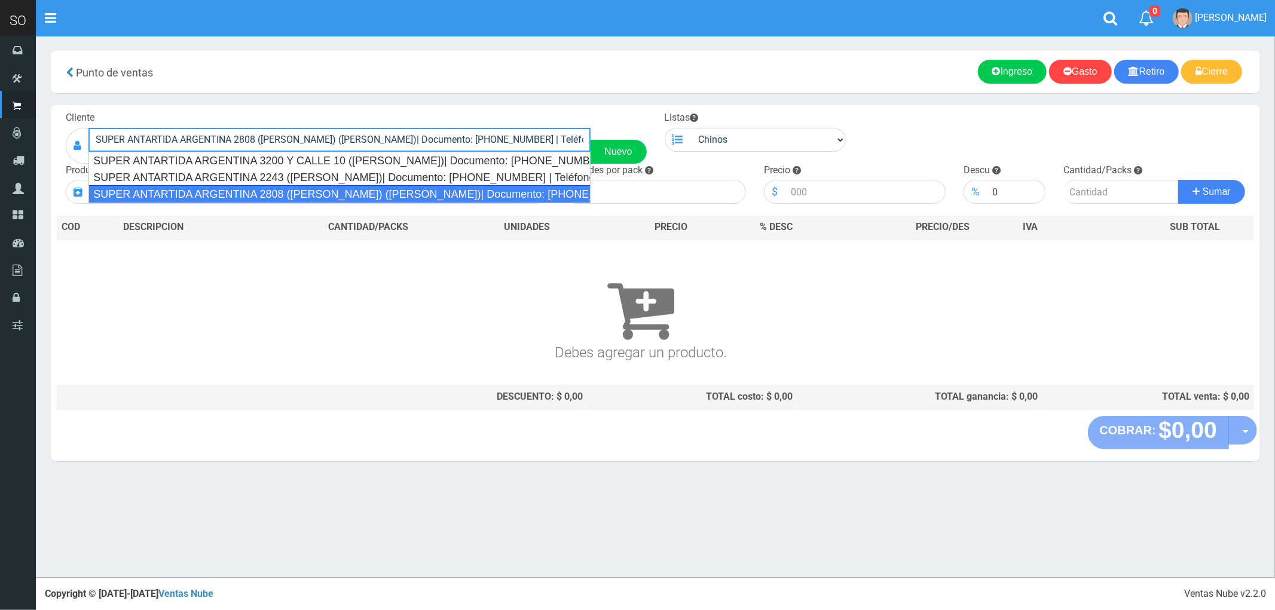
type input "SUPER ANTARTIDA ARGENTINA 2808 ([PERSON_NAME]) ([PERSON_NAME])| Documento: [PHO…"
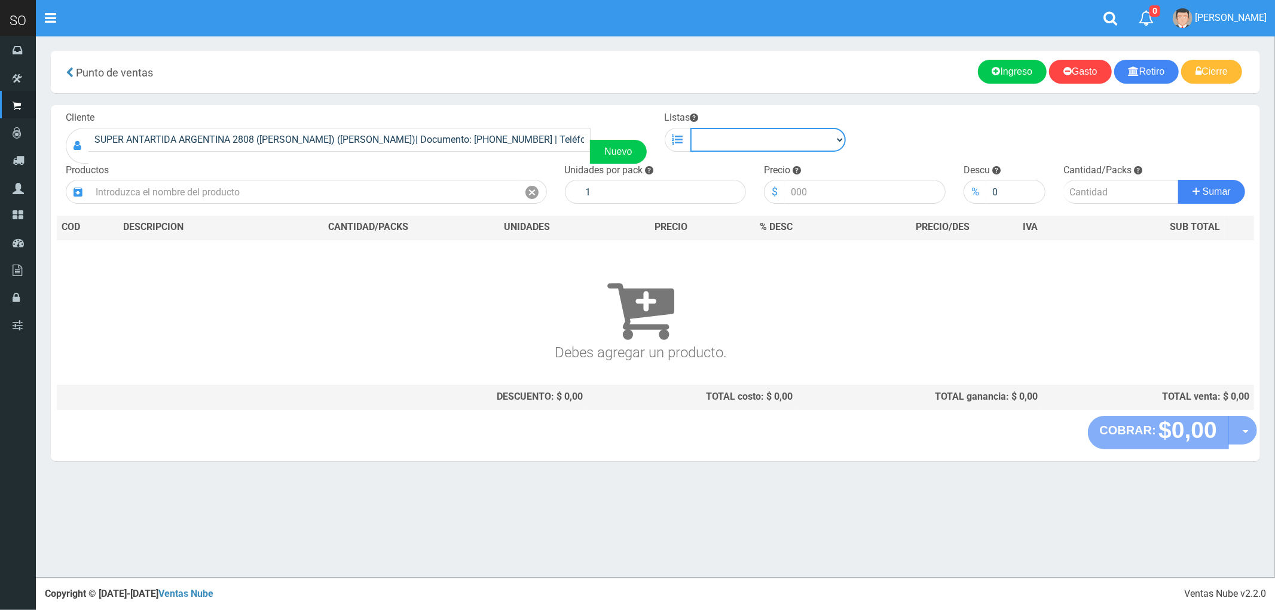
click at [714, 140] on select "Chinos . ." at bounding box center [768, 140] width 156 height 24
select select "1"
click at [690, 128] on select "Chinos . ." at bounding box center [768, 140] width 156 height 24
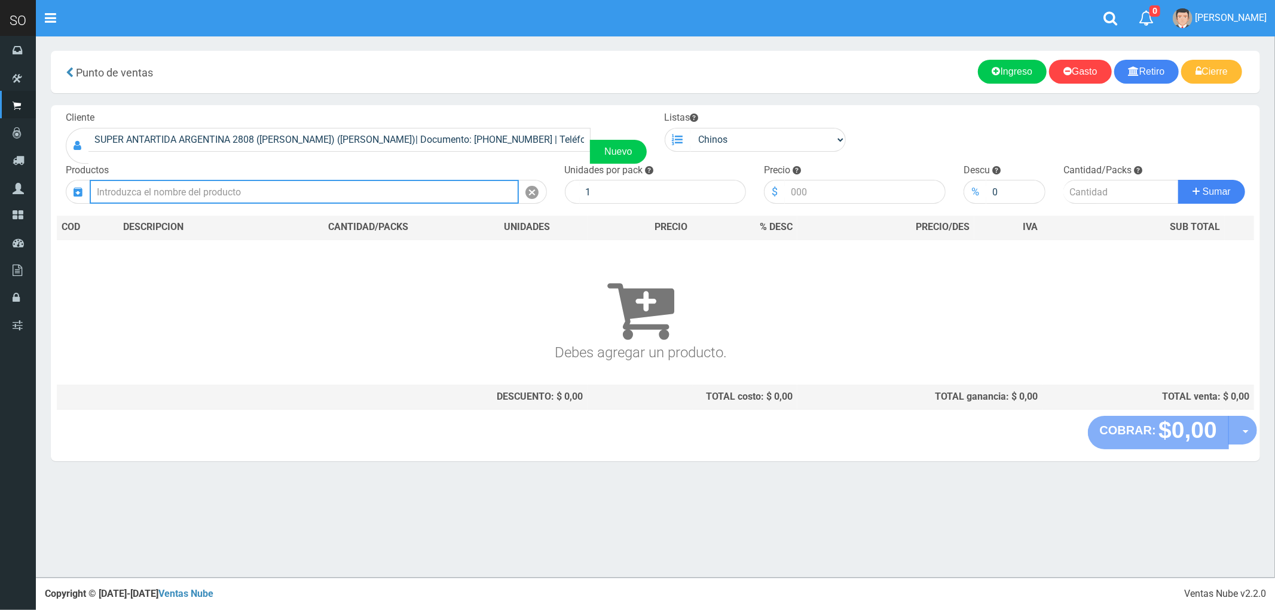
click at [470, 181] on input "text" at bounding box center [304, 192] width 429 height 24
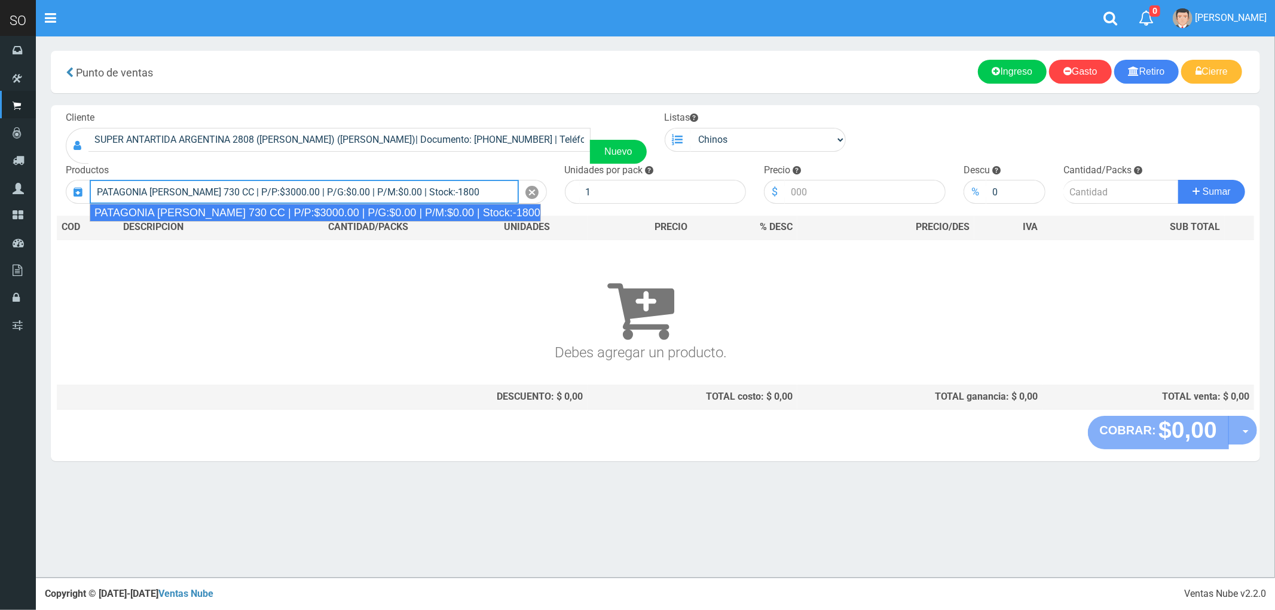
type input "PATAGONIA [PERSON_NAME] 730 CC | P/P:$3000.00 | P/G:$0.00 | P/M:$0.00 | Stock:-…"
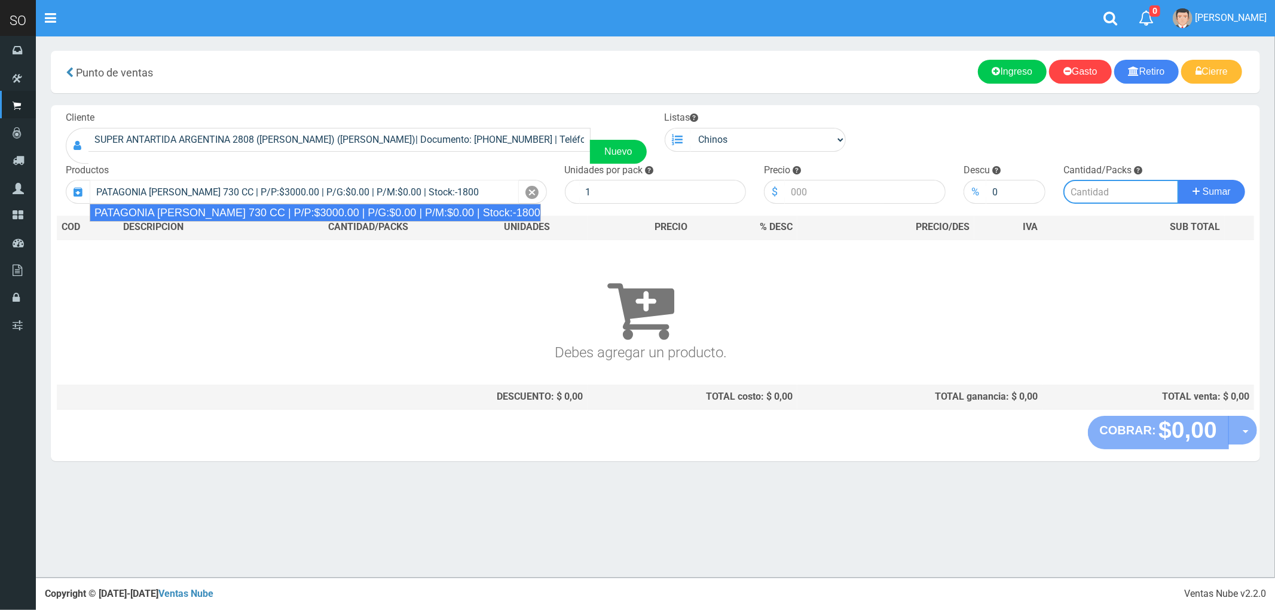
type input "6"
type input "3000.00"
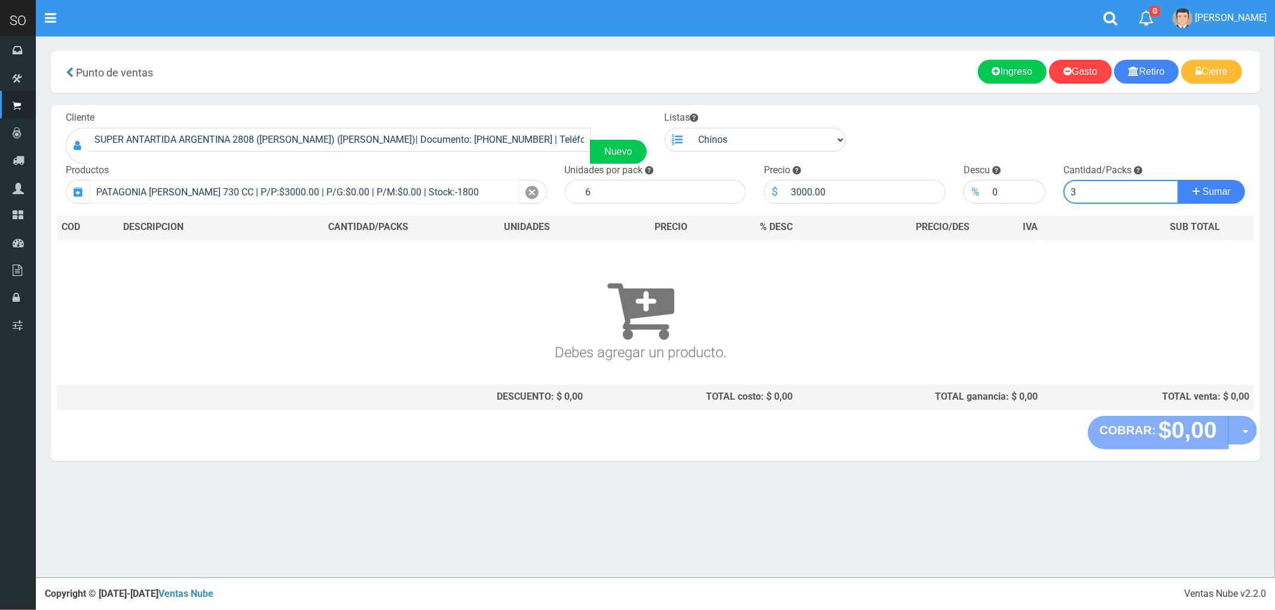
type input "3"
click at [1178, 180] on button "Sumar" at bounding box center [1211, 192] width 67 height 24
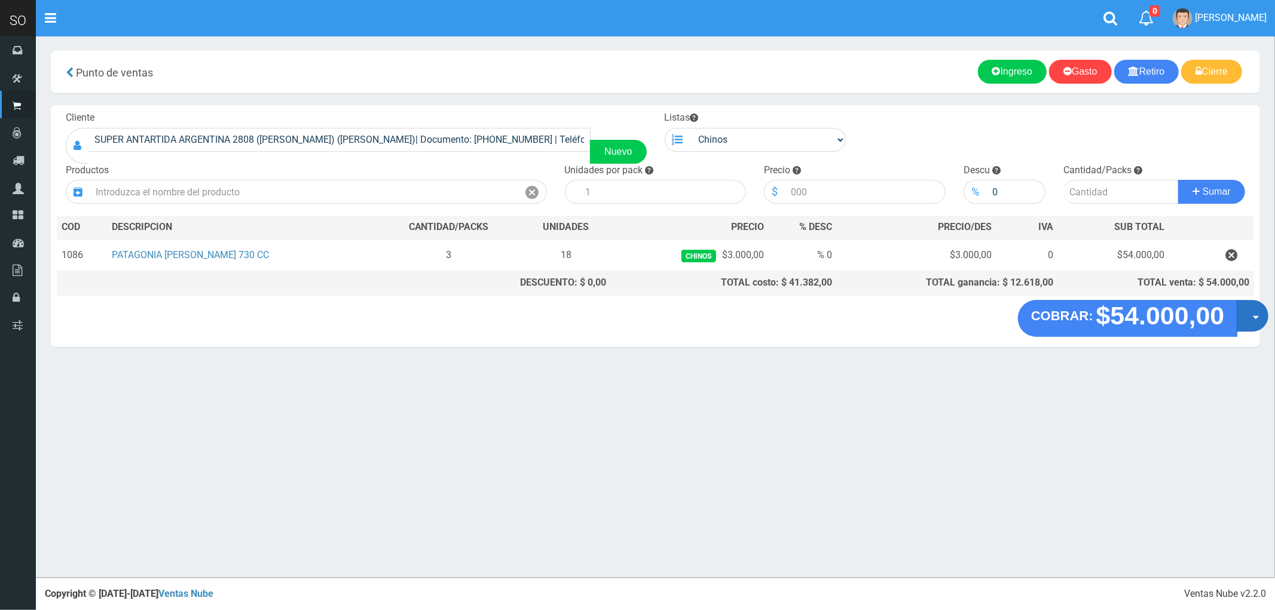
click at [1257, 320] on span "button" at bounding box center [1256, 318] width 7 height 4
click at [1199, 354] on link "Crear presupuesto" at bounding box center [1214, 346] width 107 height 27
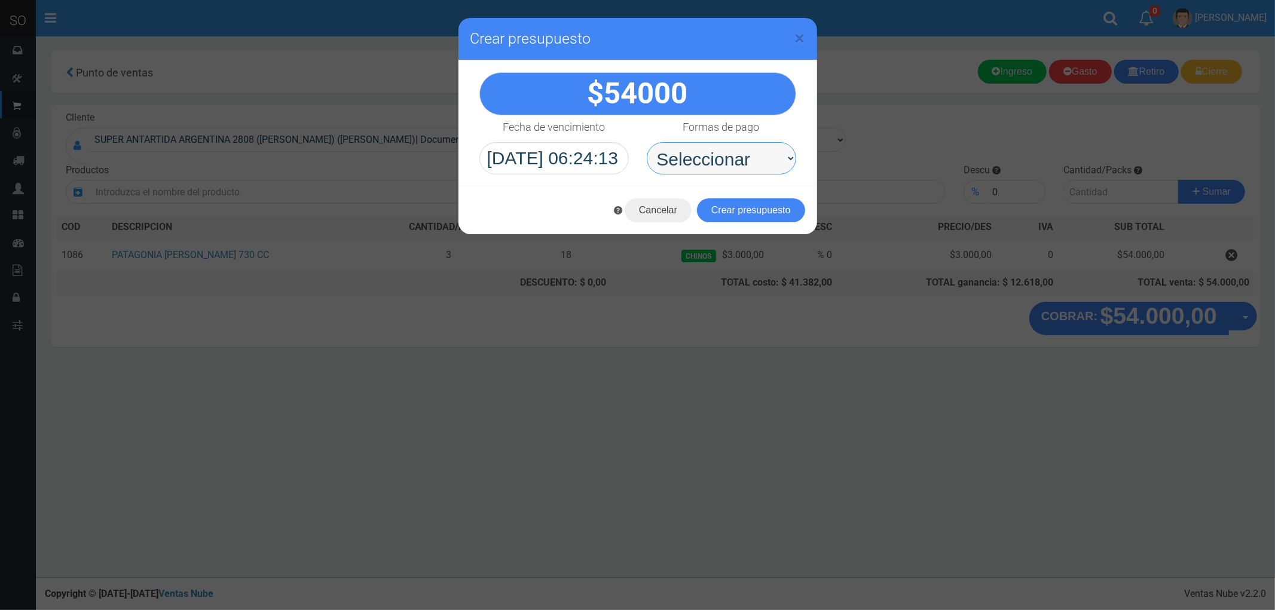
click at [694, 163] on select "Seleccionar Efectivo Tarjeta de Crédito Depósito Débito" at bounding box center [721, 158] width 149 height 32
select select "Efectivo"
click at [647, 142] on select "Seleccionar Efectivo Tarjeta de Crédito Depósito Débito" at bounding box center [721, 158] width 149 height 32
click at [760, 211] on button "Crear presupuesto" at bounding box center [751, 210] width 108 height 24
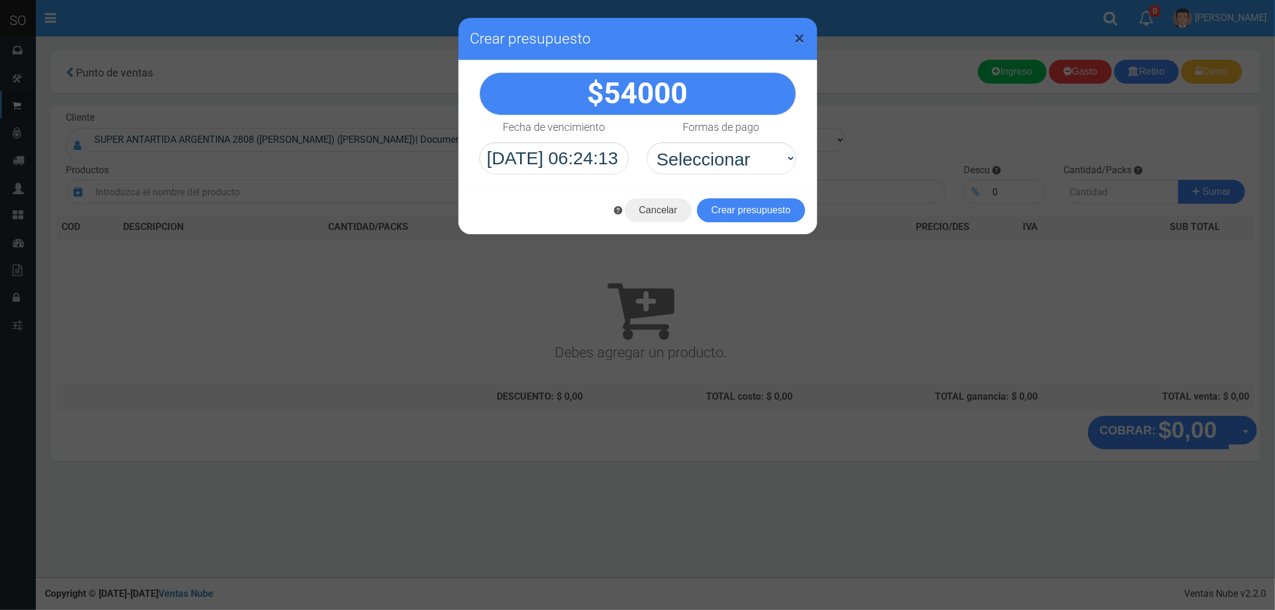
click at [800, 32] on span "×" at bounding box center [800, 38] width 10 height 23
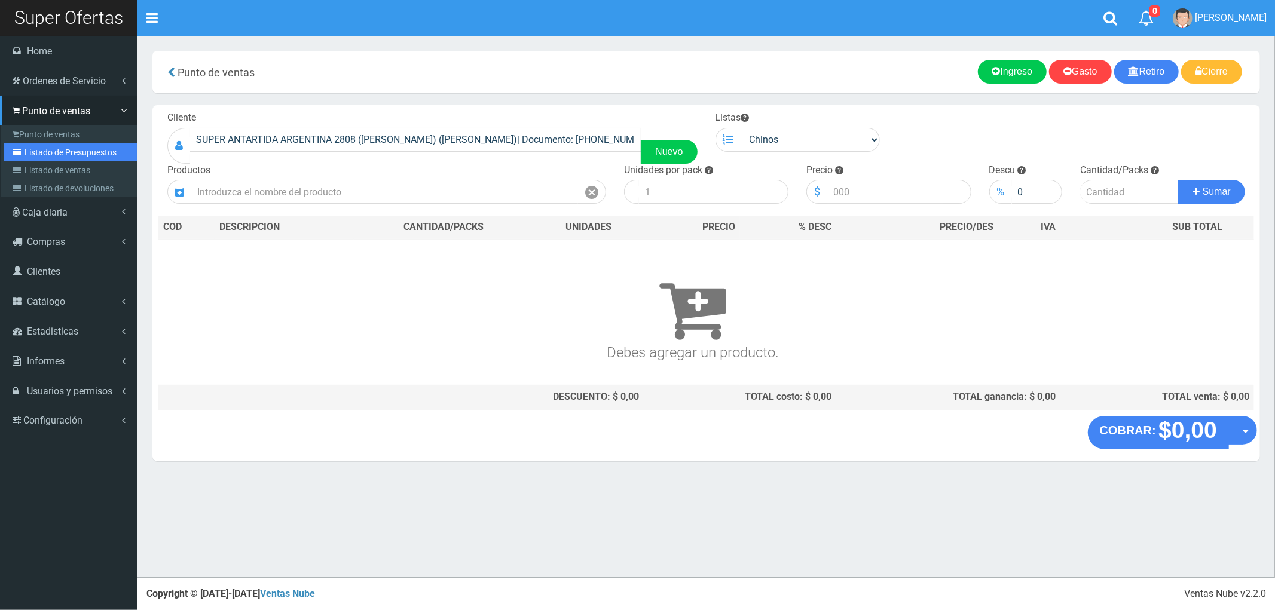
click at [61, 148] on link "Listado de Presupuestos" at bounding box center [70, 152] width 133 height 18
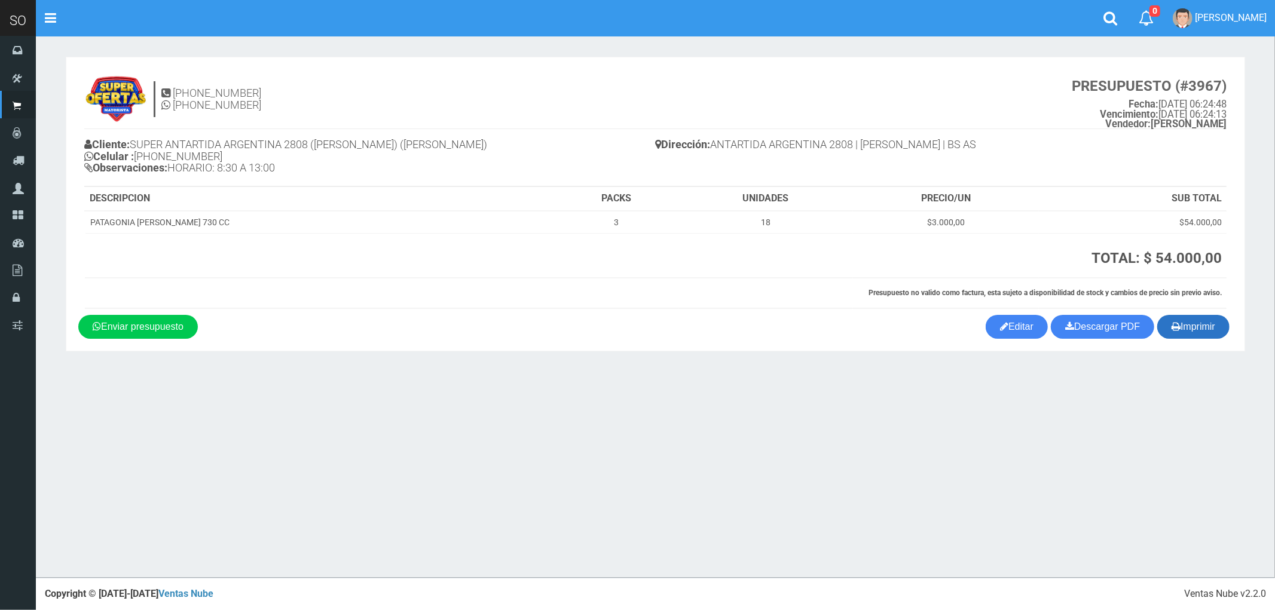
click at [1184, 326] on button "Imprimir" at bounding box center [1193, 327] width 72 height 24
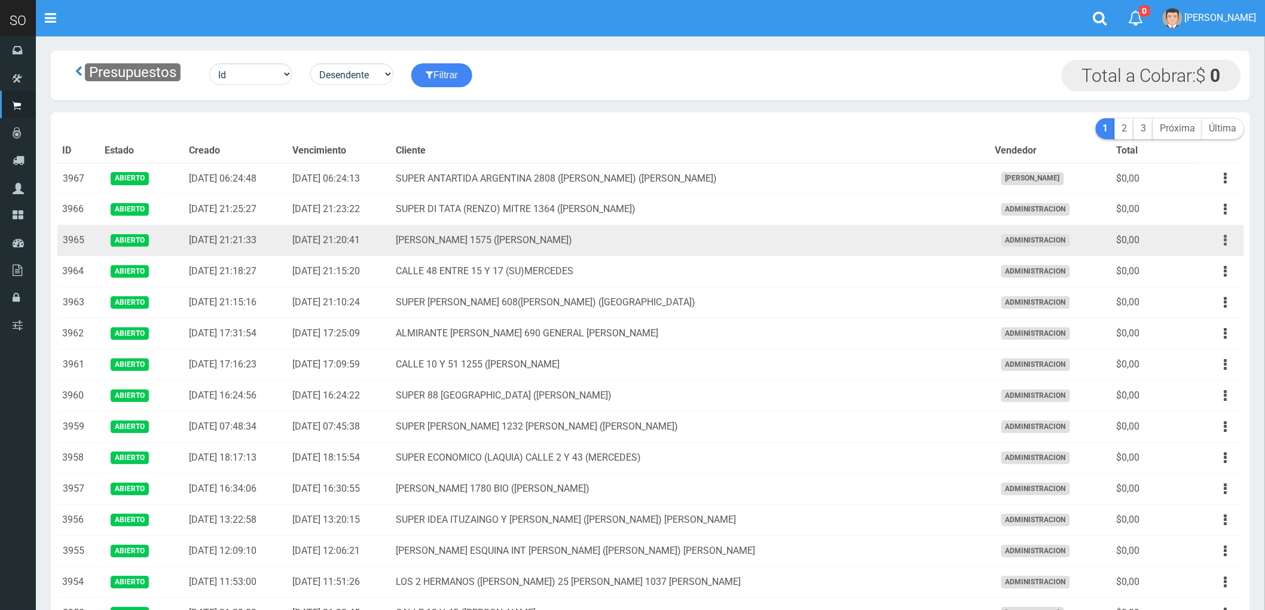
click at [1226, 237] on icon "button" at bounding box center [1225, 240] width 3 height 21
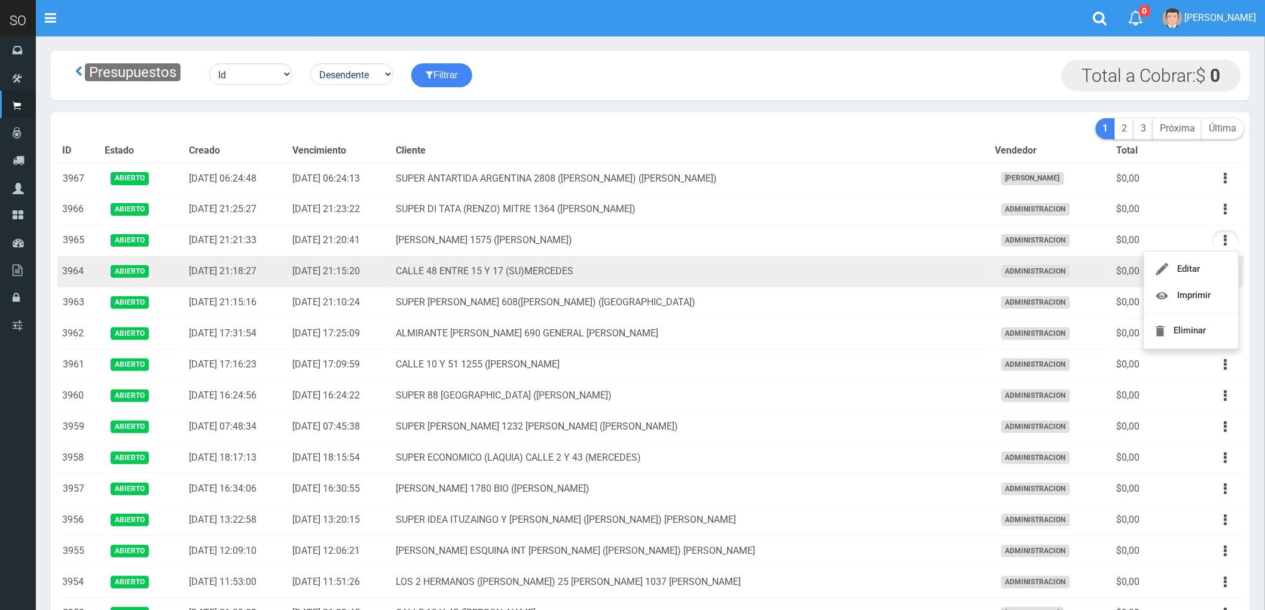
click at [762, 269] on td "CALLE 48 ENTRE 15 Y 17 (SU)MERCEDES" at bounding box center [690, 271] width 599 height 31
click at [1223, 273] on button "button" at bounding box center [1225, 271] width 27 height 21
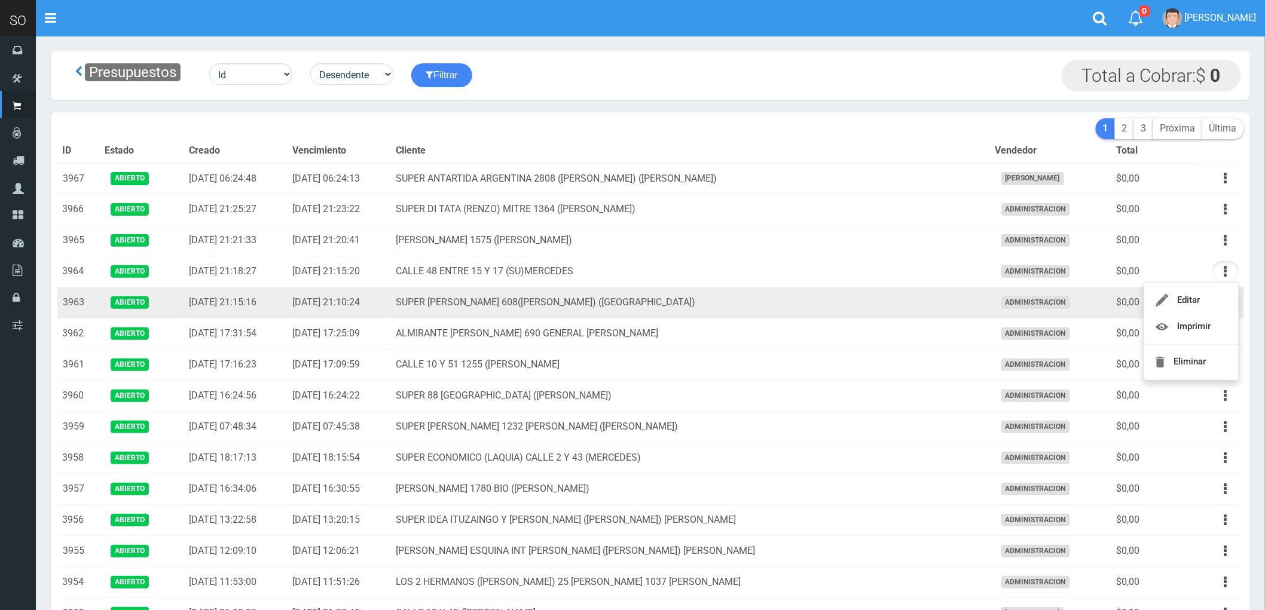
click at [880, 301] on td "SUPER VIAMONTE 608(JUAN) (CAMPANA)" at bounding box center [690, 302] width 599 height 31
click at [1220, 302] on button "button" at bounding box center [1225, 302] width 27 height 21
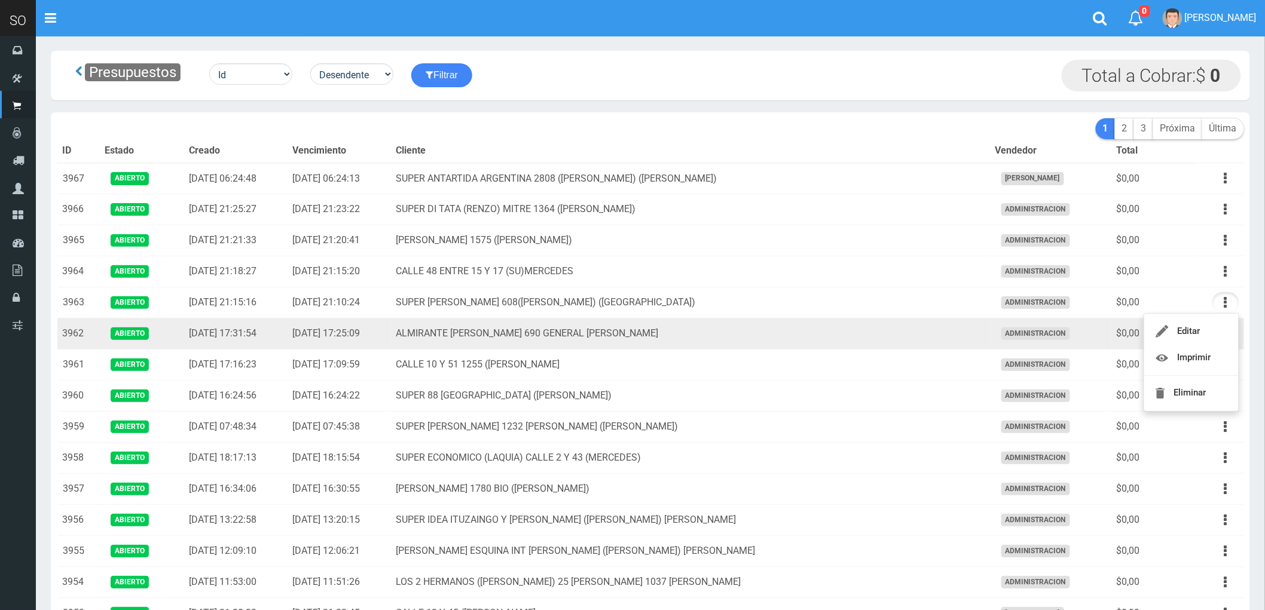
click at [887, 331] on td "ALMIRANTE BROWN 690 GENERAL RODRIGUEZ" at bounding box center [690, 334] width 599 height 31
click at [1223, 335] on button "button" at bounding box center [1225, 333] width 27 height 21
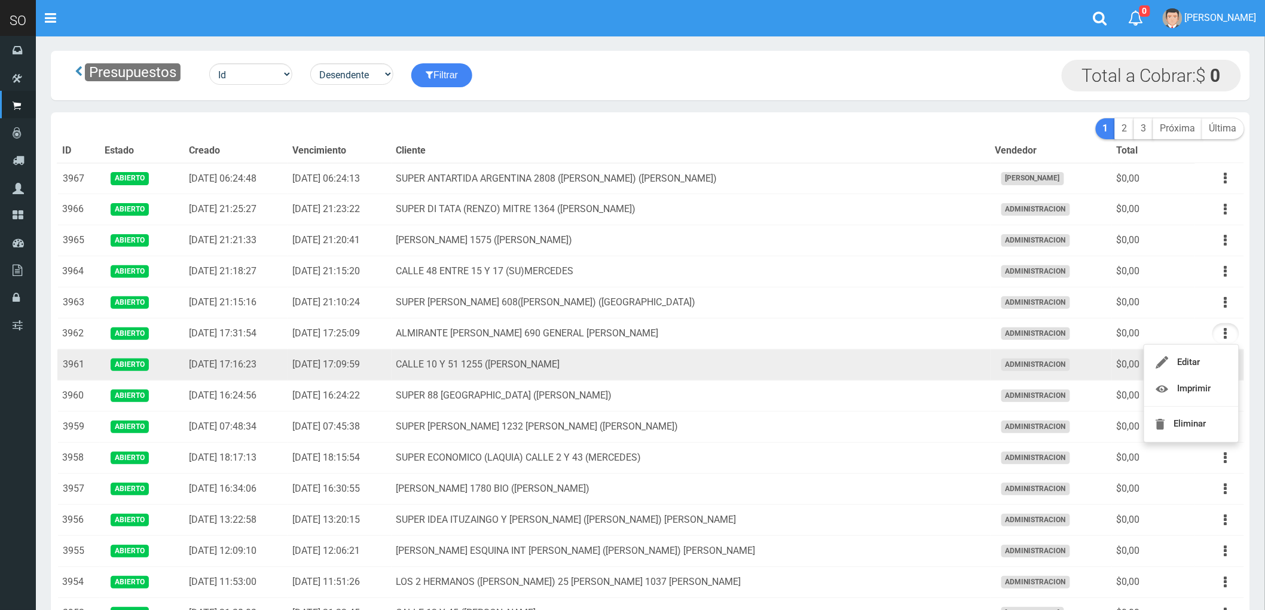
click at [890, 361] on td "CALLE 10 Y 51 1255 (LEO) MERCEDES" at bounding box center [690, 365] width 599 height 31
click at [1223, 366] on button "button" at bounding box center [1225, 364] width 27 height 21
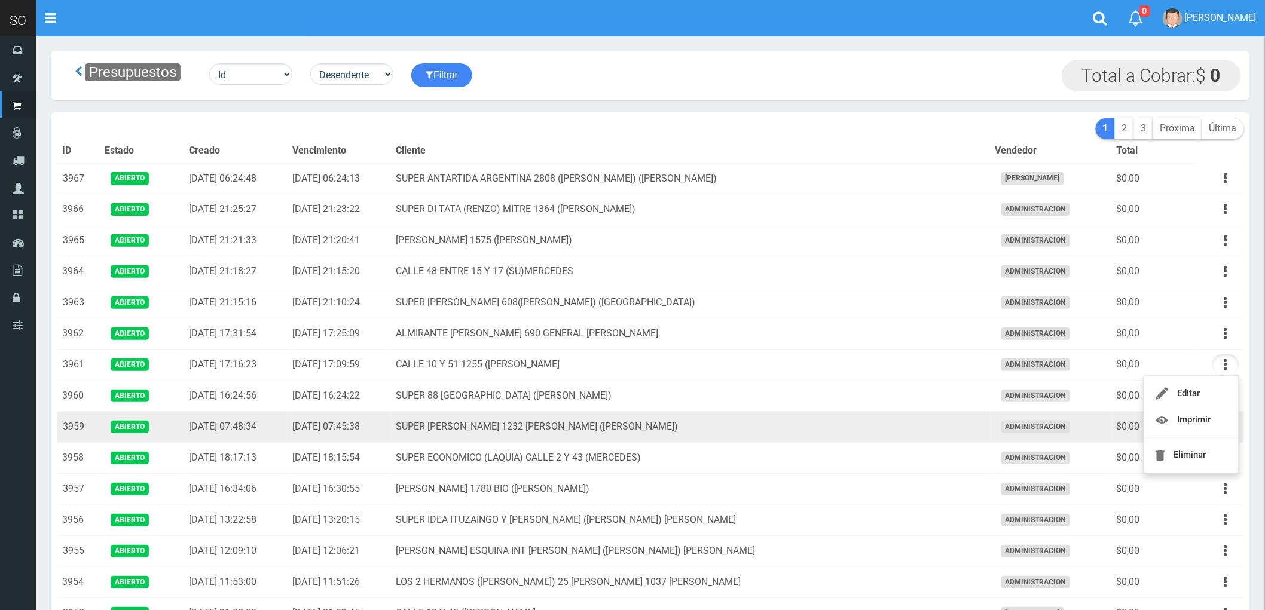
click at [879, 426] on td "SUPER MARIANO MORENO 1232 LUIS (LUJAN)" at bounding box center [690, 427] width 599 height 31
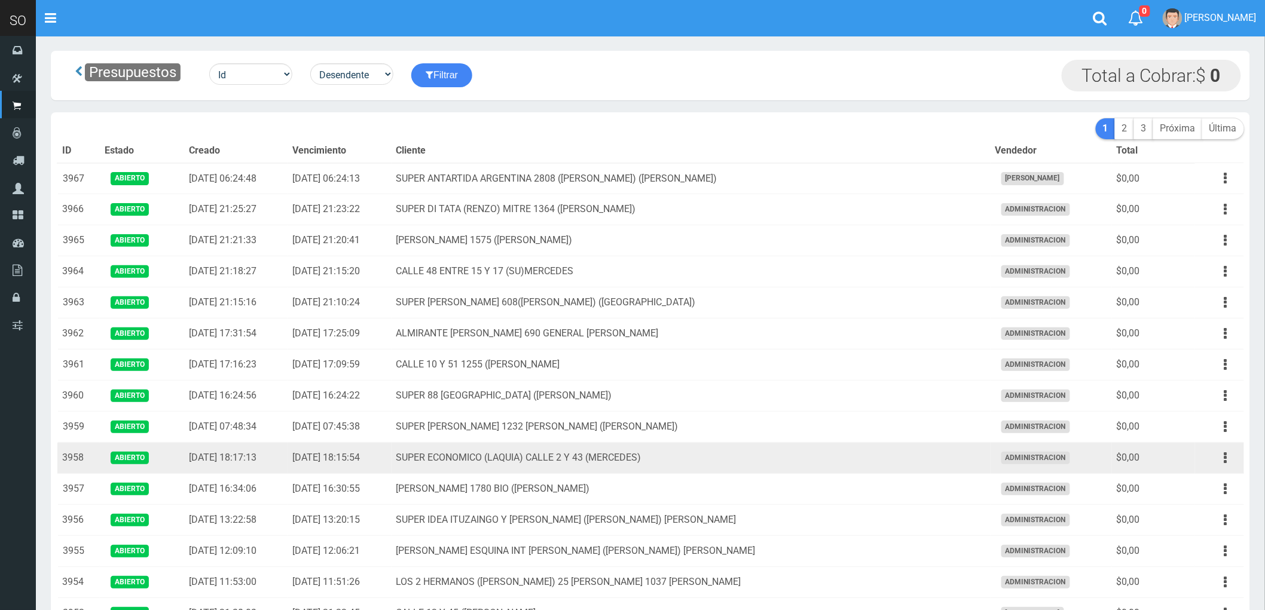
click at [906, 467] on td "SUPER ECONOMICO (LAQUIA) CALLE 2 Y 43 (MERCEDES)" at bounding box center [690, 458] width 599 height 31
click at [1223, 457] on button "button" at bounding box center [1225, 458] width 27 height 21
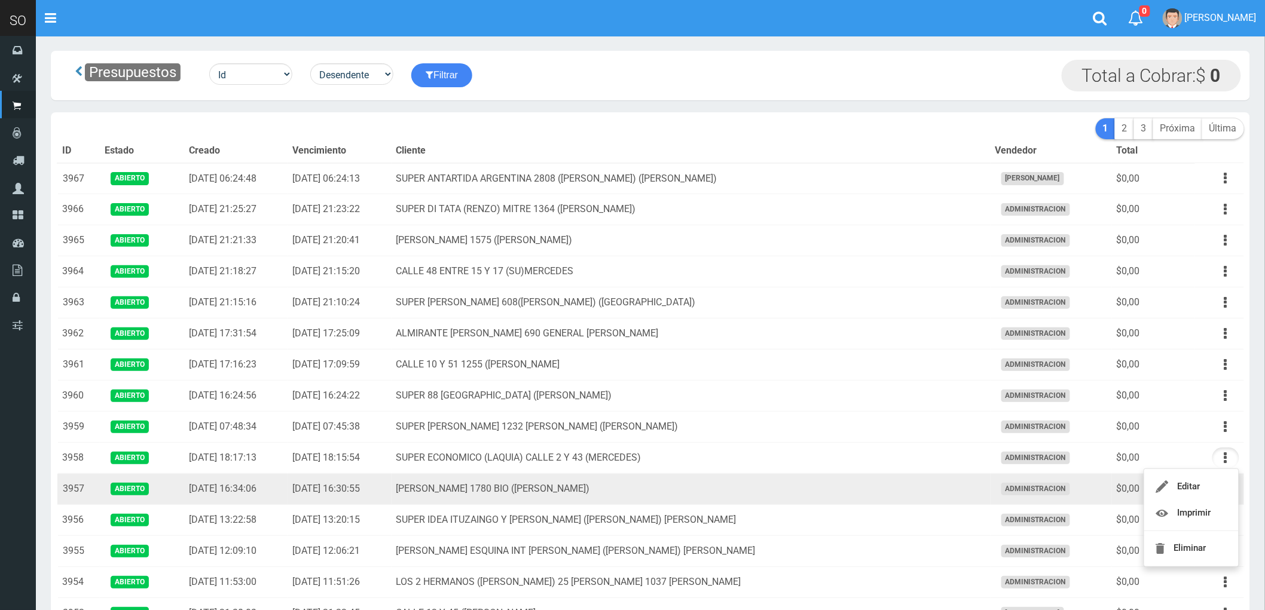
click at [879, 488] on td "MATEO GELVES 1780 BIO (ESCOBAR)" at bounding box center [690, 489] width 599 height 31
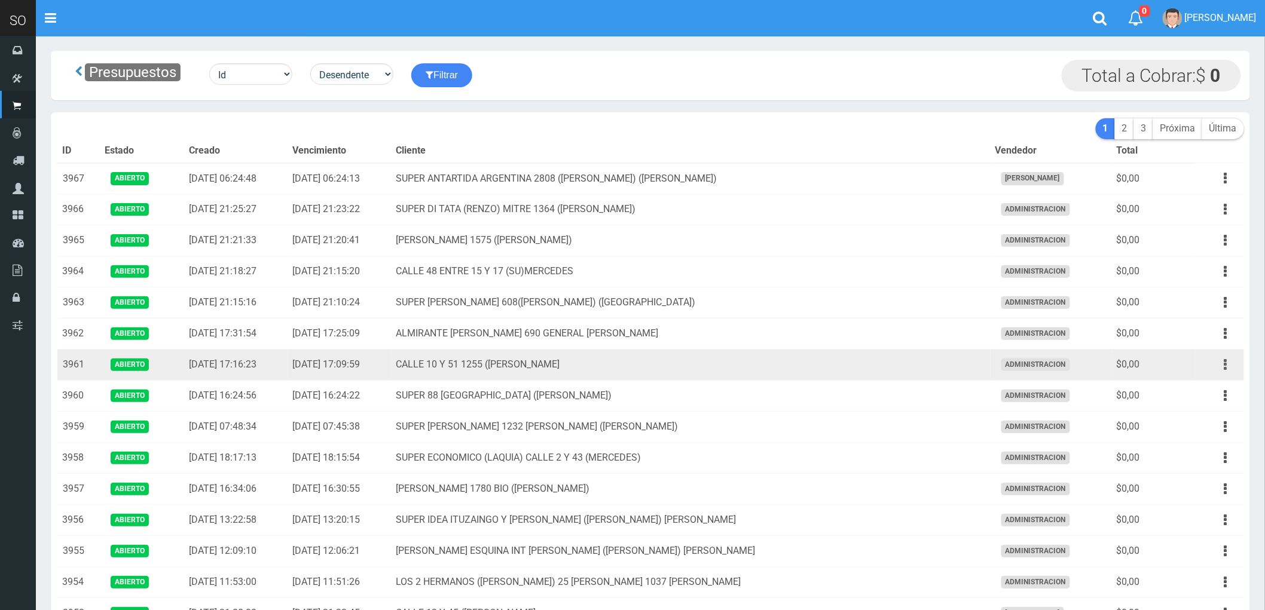
click at [1222, 363] on button "button" at bounding box center [1225, 364] width 27 height 21
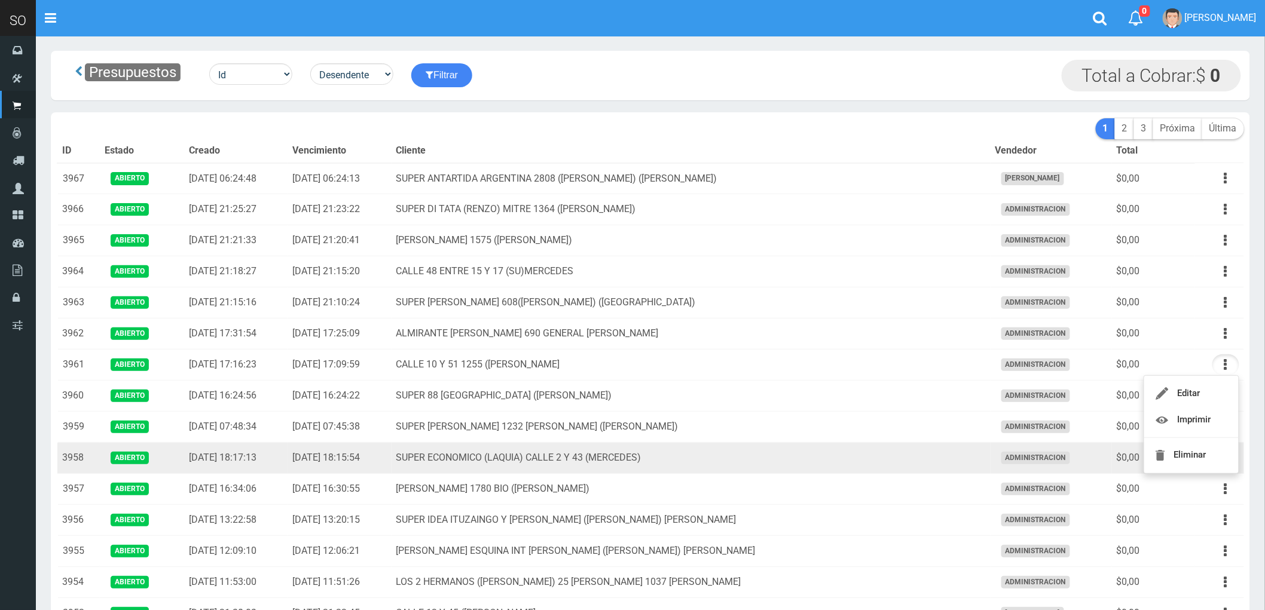
click at [892, 459] on td "SUPER ECONOMICO (LAQUIA) CALLE 2 Y 43 (MERCEDES)" at bounding box center [690, 458] width 599 height 31
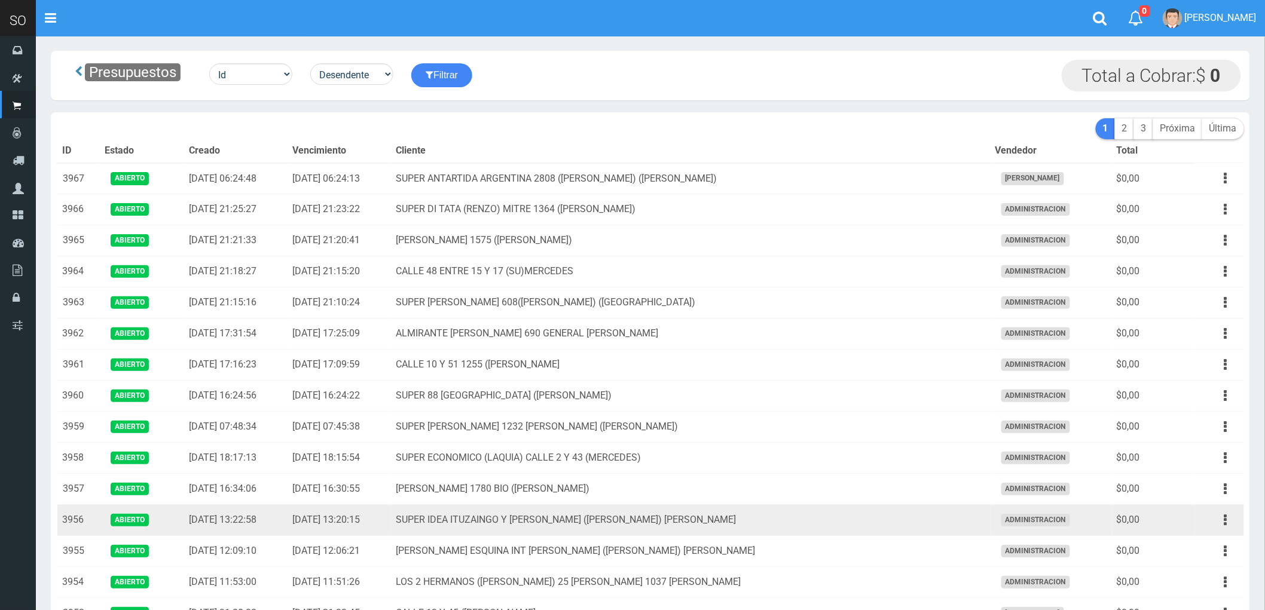
click at [896, 516] on td "SUPER IDEA ITUZAINGO Y MORENO (JUAN) GILES" at bounding box center [690, 520] width 599 height 31
click at [1221, 520] on button "button" at bounding box center [1225, 520] width 27 height 21
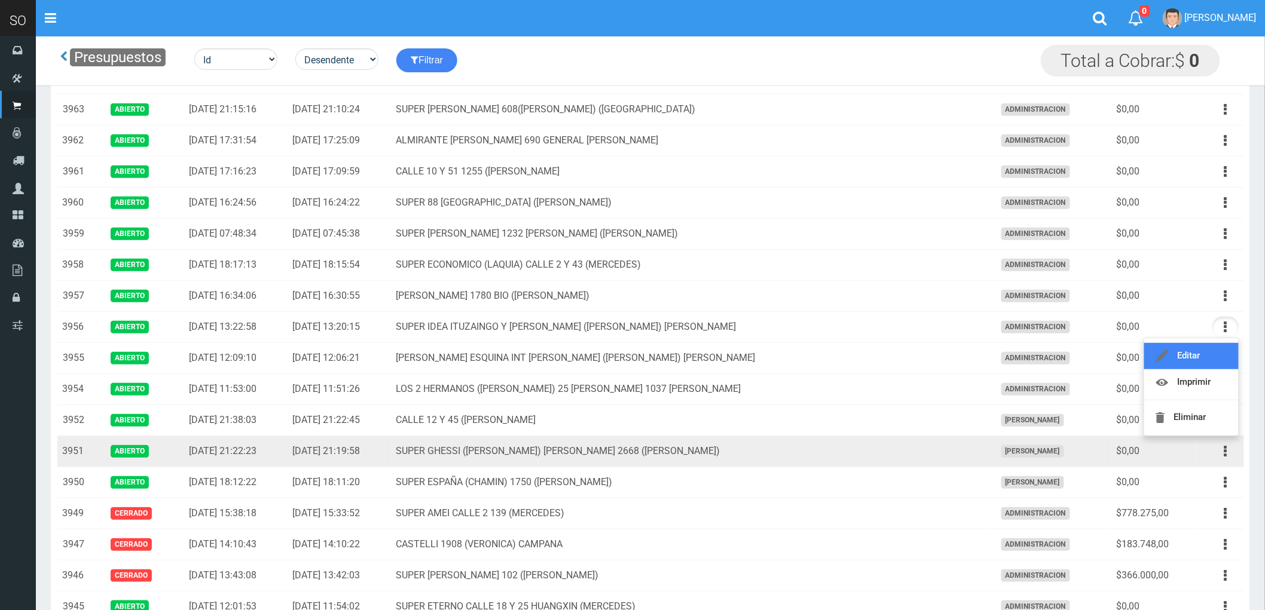
scroll to position [133, 0]
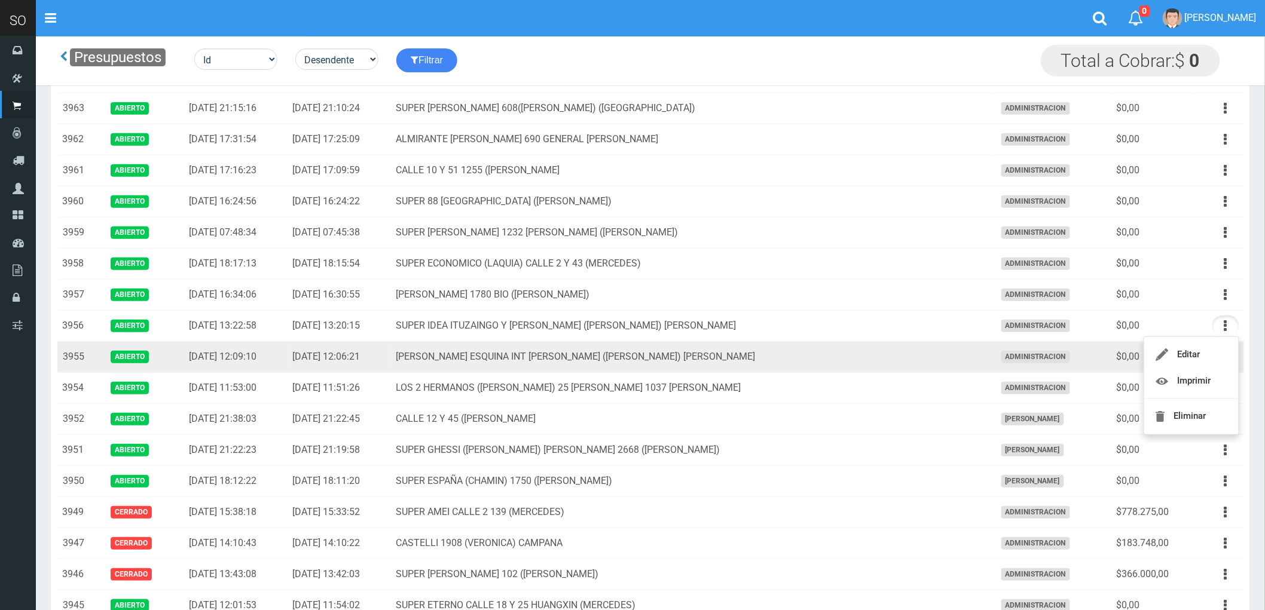
click at [861, 362] on td "BENJAMIN PAEZ ESQUINA INT MANNY (ANDY) RODRIGUEZ" at bounding box center [690, 357] width 599 height 31
drag, startPoint x: 1226, startPoint y: 356, endPoint x: 1219, endPoint y: 363, distance: 9.7
click at [1226, 357] on icon "button" at bounding box center [1225, 357] width 3 height 21
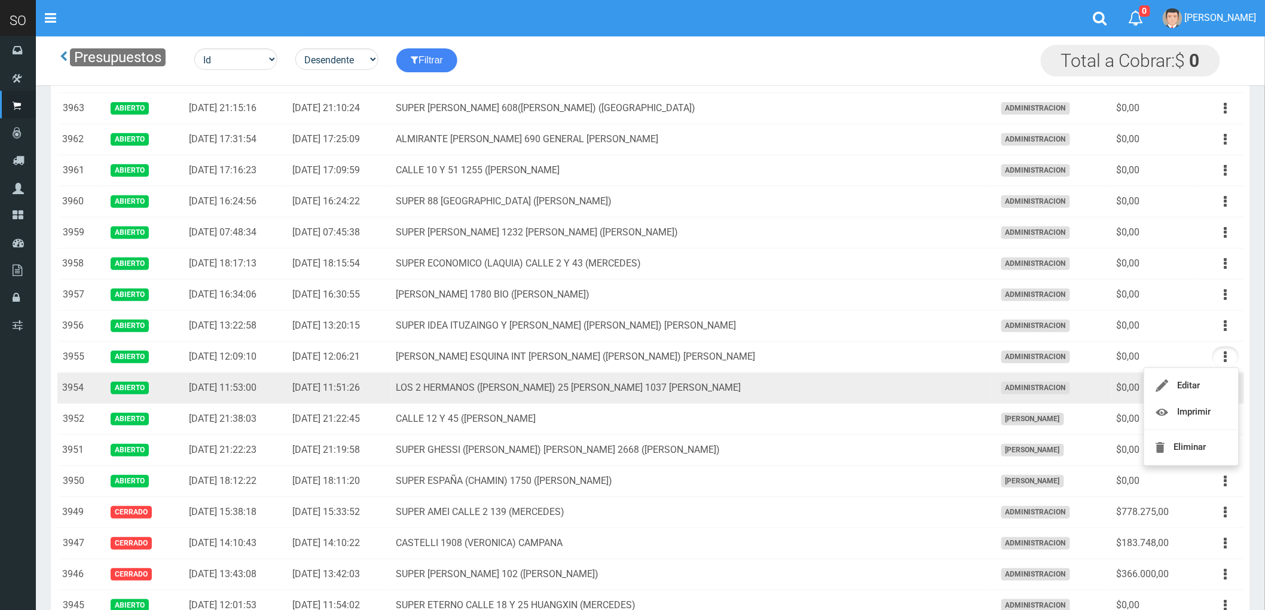
drag, startPoint x: 855, startPoint y: 390, endPoint x: 925, endPoint y: 397, distance: 70.3
click at [855, 390] on td "LOS 2 HERMANOS (DANIEL) 25 DE MAYO 1037 GILES" at bounding box center [690, 388] width 599 height 31
click at [1222, 390] on button "button" at bounding box center [1225, 388] width 27 height 21
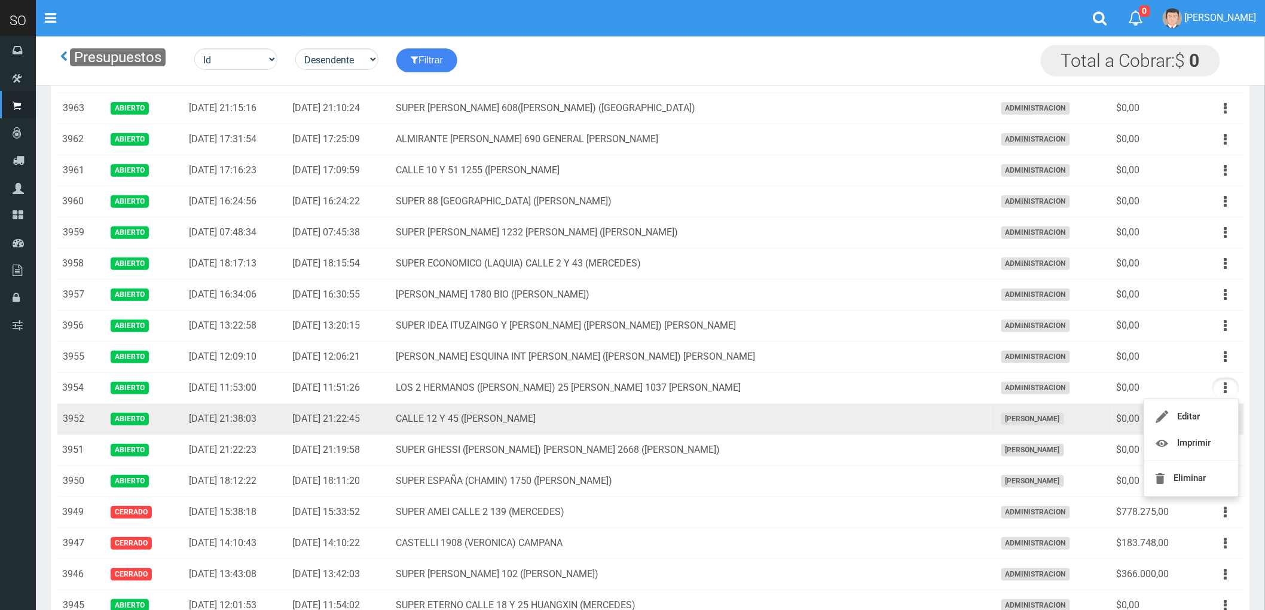
click at [864, 417] on td "CALLE 12 Y 45 (MARTIN) MERCEDES" at bounding box center [690, 419] width 599 height 31
click at [1226, 417] on icon "button" at bounding box center [1225, 419] width 3 height 21
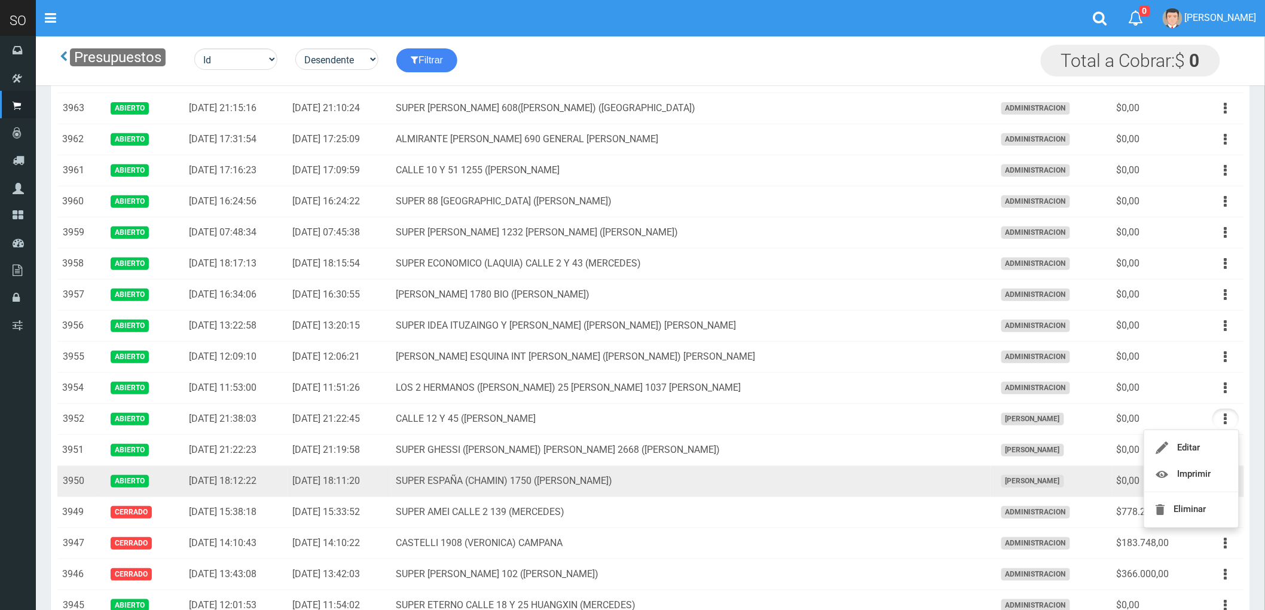
click at [880, 482] on td "SUPER ESPAÑA (CHAMIN) 1750 (ZARATE)" at bounding box center [690, 481] width 599 height 31
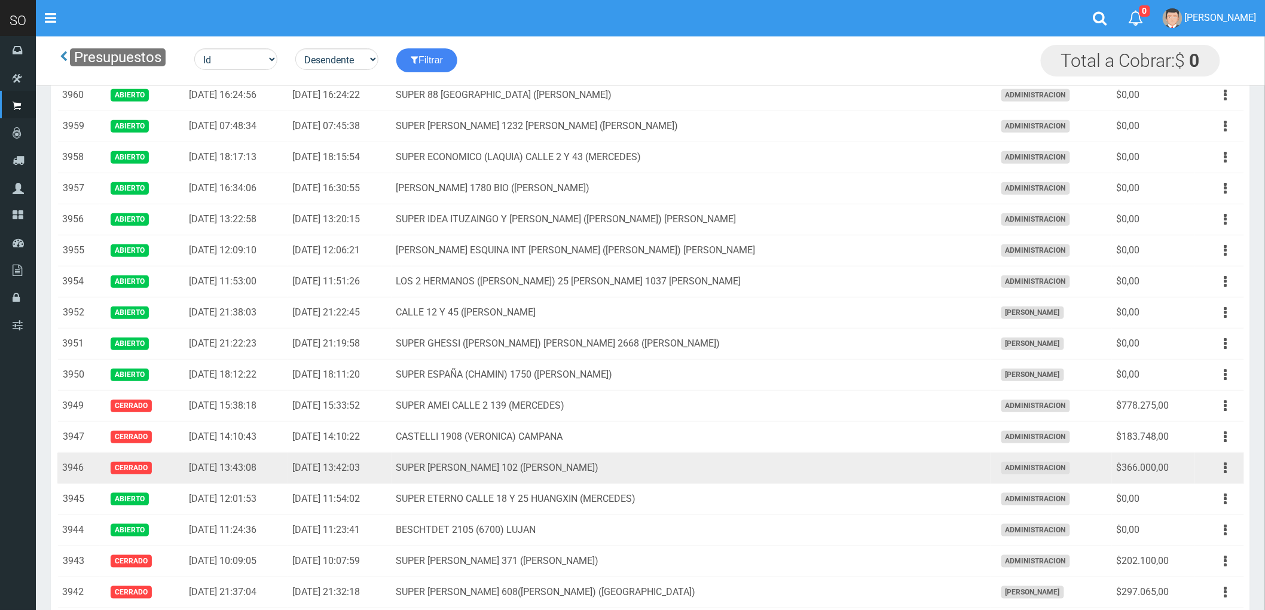
scroll to position [265, 0]
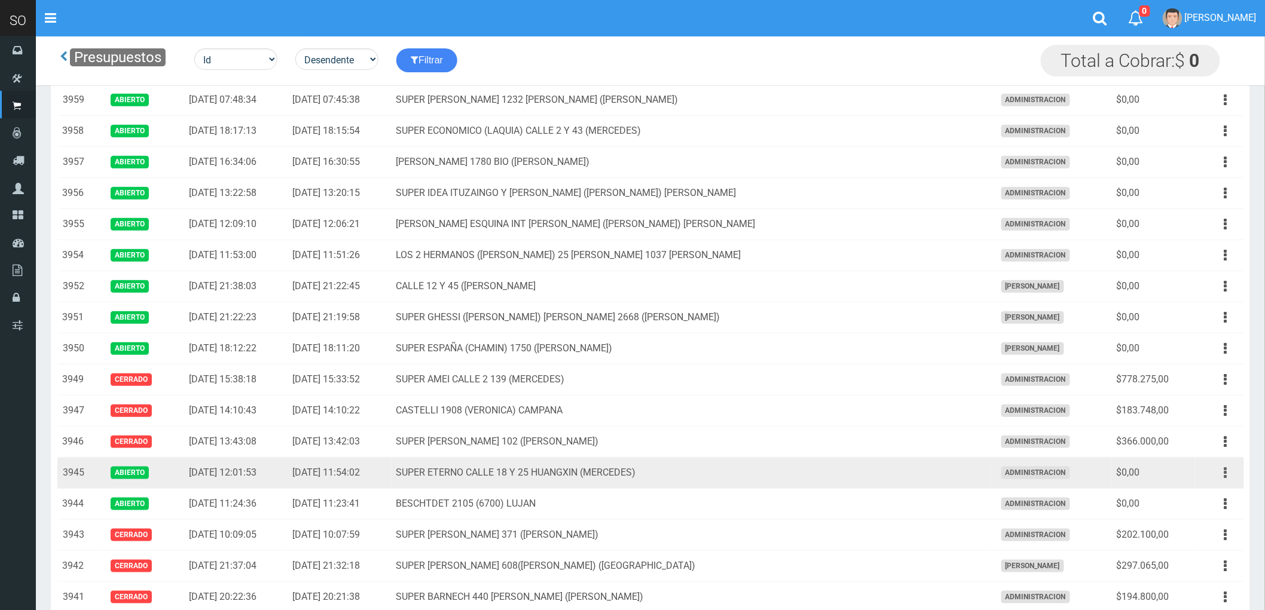
click at [1220, 474] on button "button" at bounding box center [1225, 473] width 27 height 21
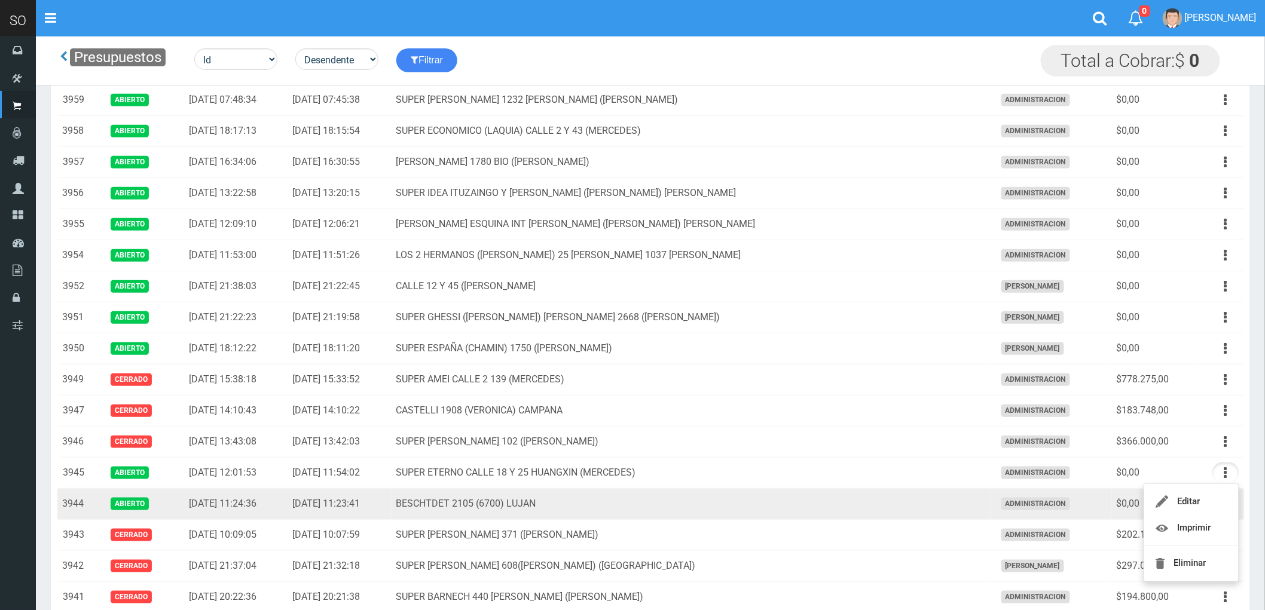
click at [813, 504] on td "BESCHTDET 2105 (6700) LUJAN" at bounding box center [690, 504] width 599 height 31
click at [1226, 504] on icon "button" at bounding box center [1225, 504] width 3 height 21
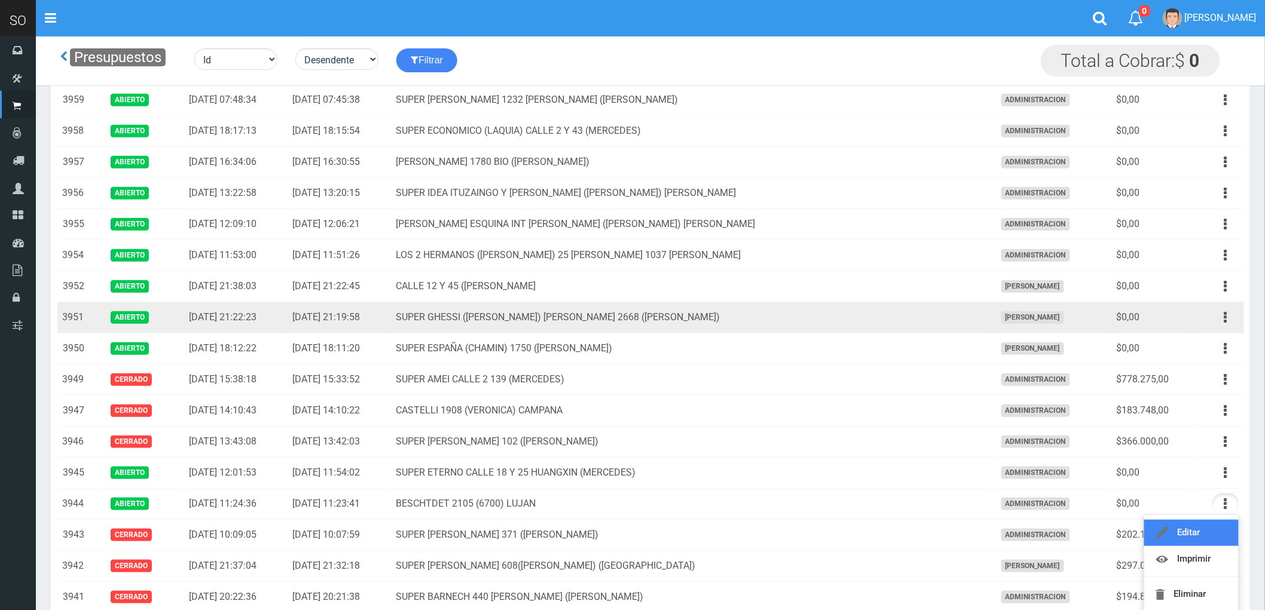
scroll to position [0, 0]
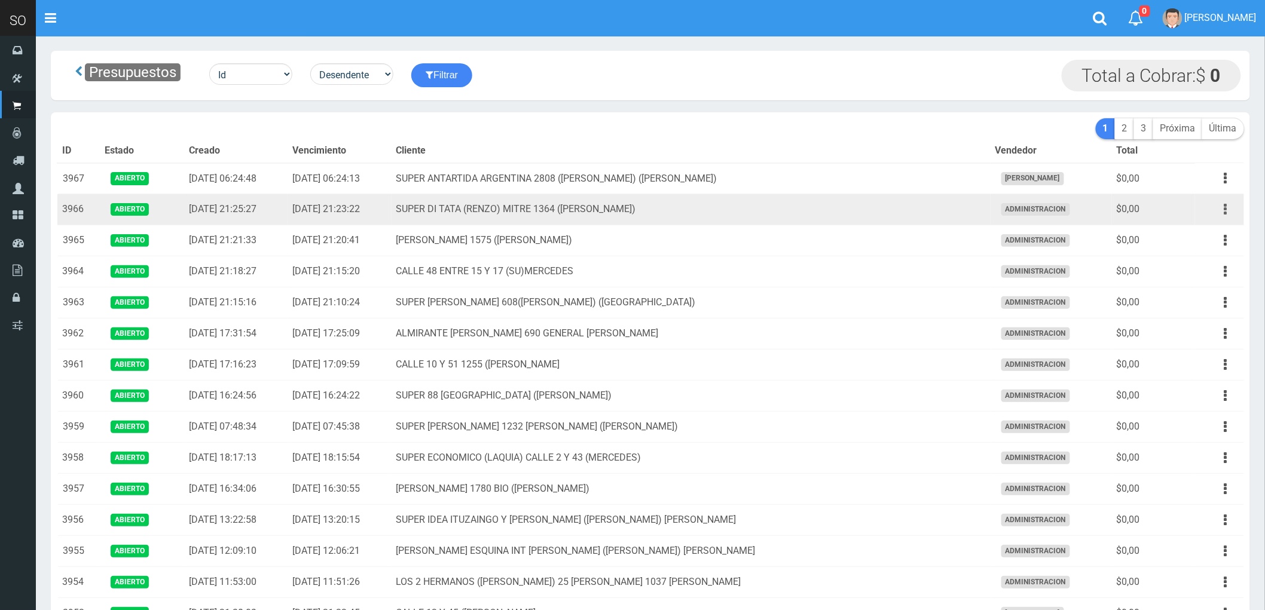
click at [1223, 215] on button "button" at bounding box center [1225, 209] width 27 height 21
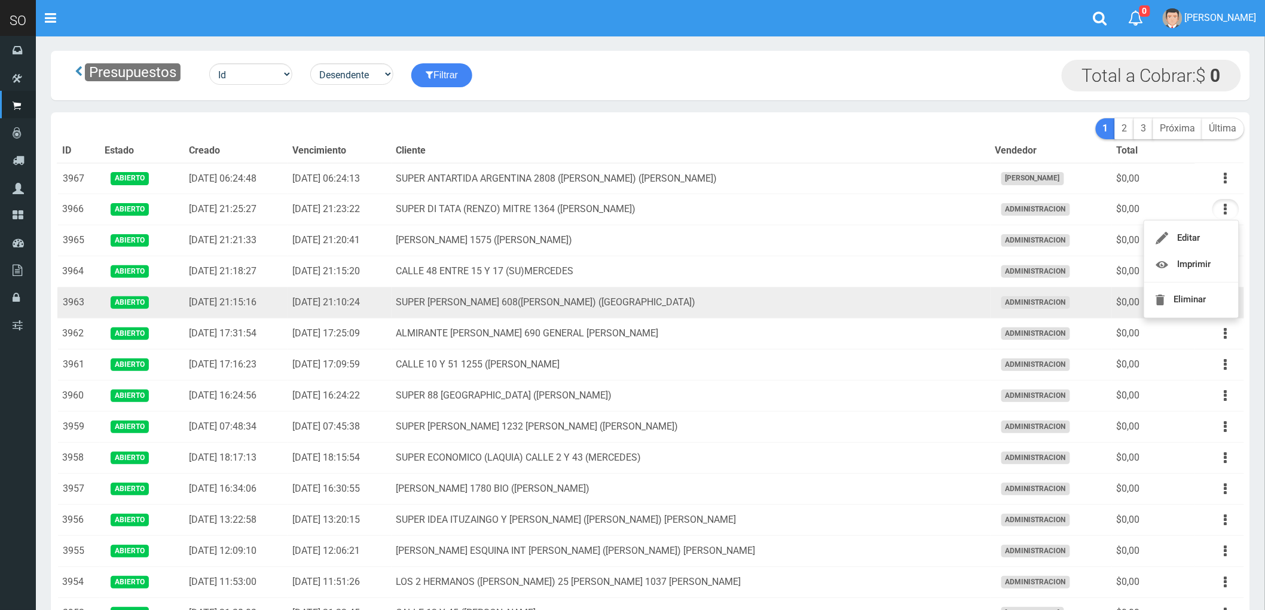
click at [783, 296] on td "SUPER VIAMONTE 608(JUAN) (CAMPANA)" at bounding box center [690, 302] width 599 height 31
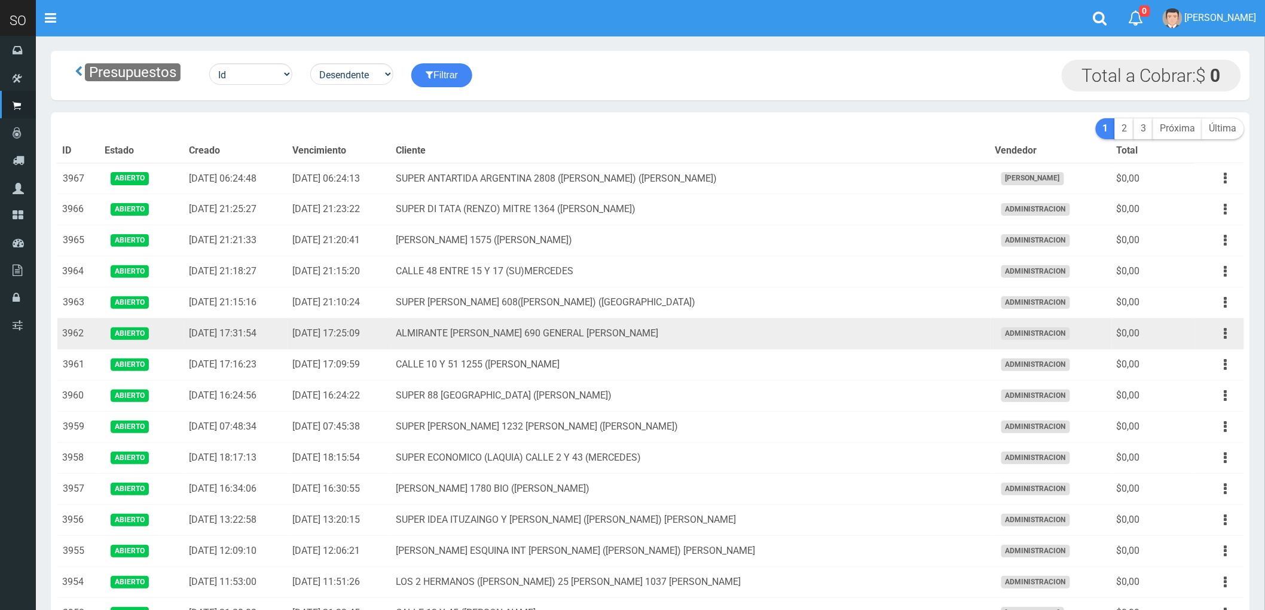
click at [813, 333] on td "ALMIRANTE BROWN 690 GENERAL RODRIGUEZ" at bounding box center [690, 334] width 599 height 31
click at [1226, 336] on icon "button" at bounding box center [1225, 333] width 3 height 21
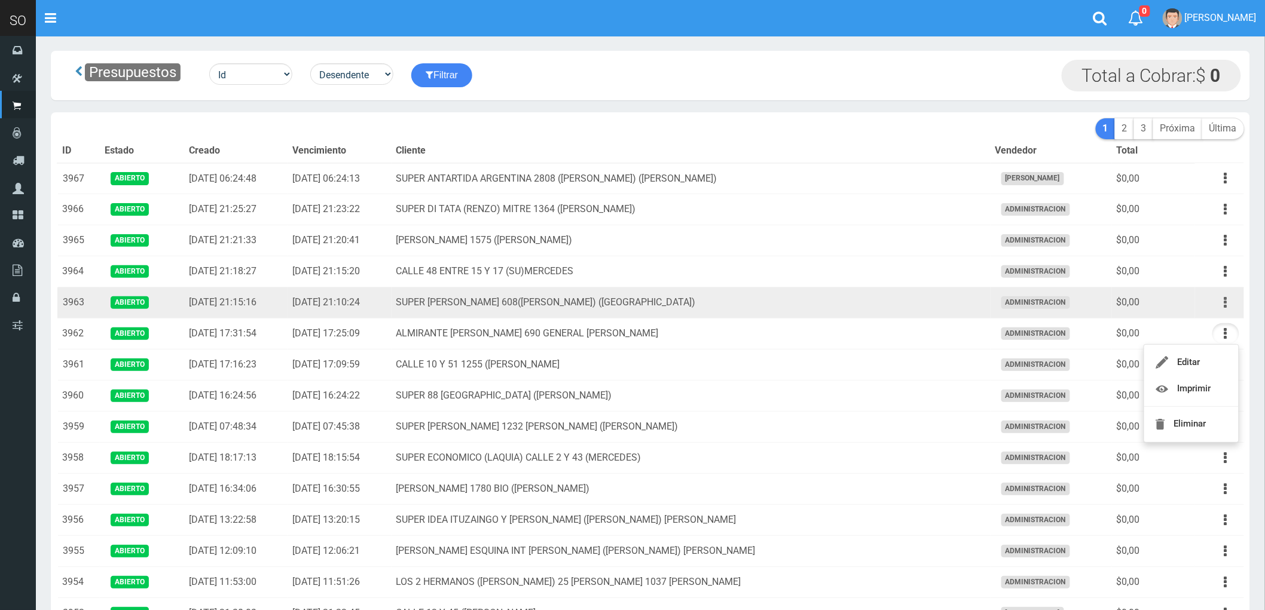
click at [1226, 305] on icon "button" at bounding box center [1225, 302] width 3 height 21
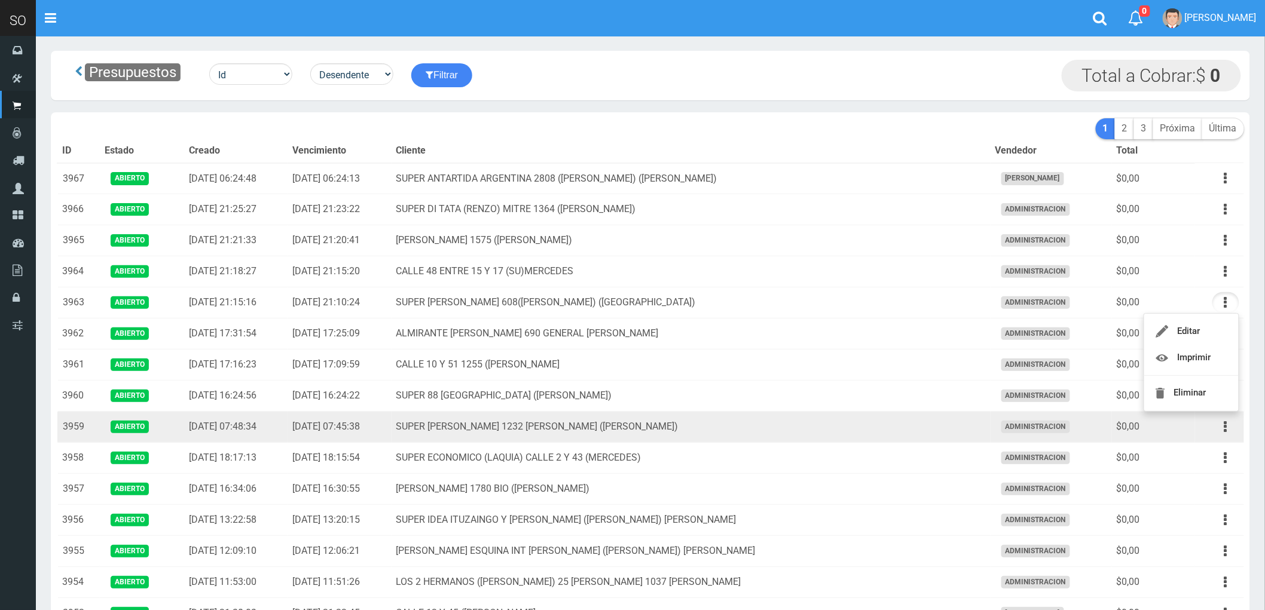
click at [907, 433] on td "SUPER MARIANO MORENO 1232 LUIS (LUJAN)" at bounding box center [690, 427] width 599 height 31
click at [1223, 427] on button "button" at bounding box center [1225, 427] width 27 height 21
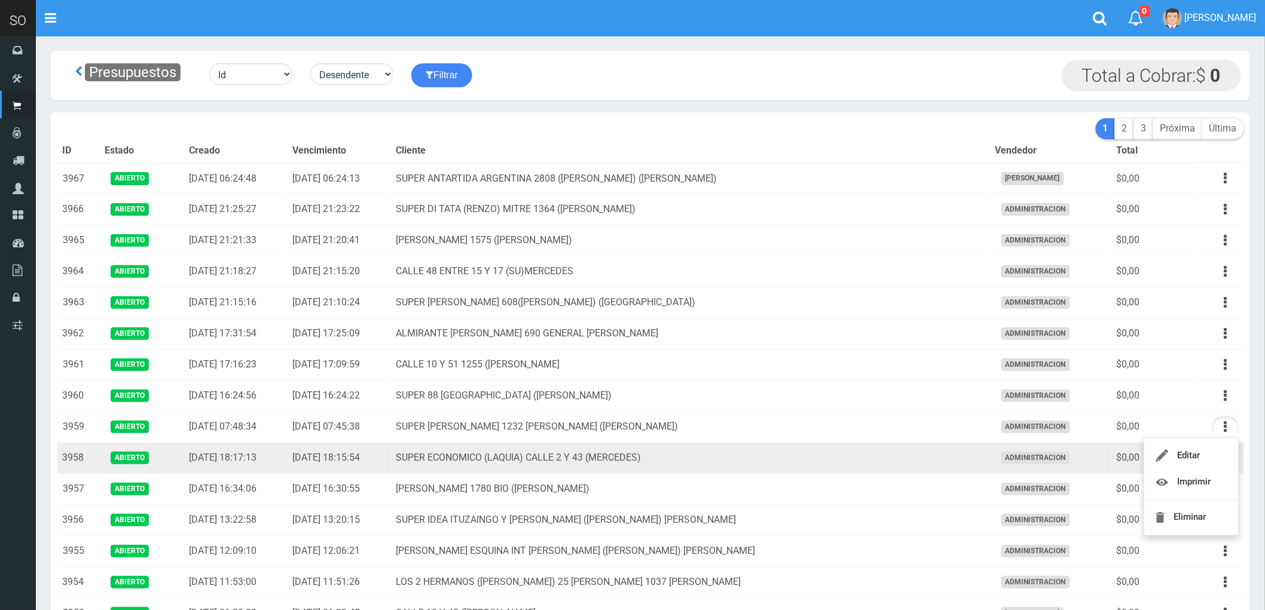
click at [920, 462] on td "SUPER ECONOMICO (LAQUIA) CALLE 2 Y 43 (MERCEDES)" at bounding box center [690, 458] width 599 height 31
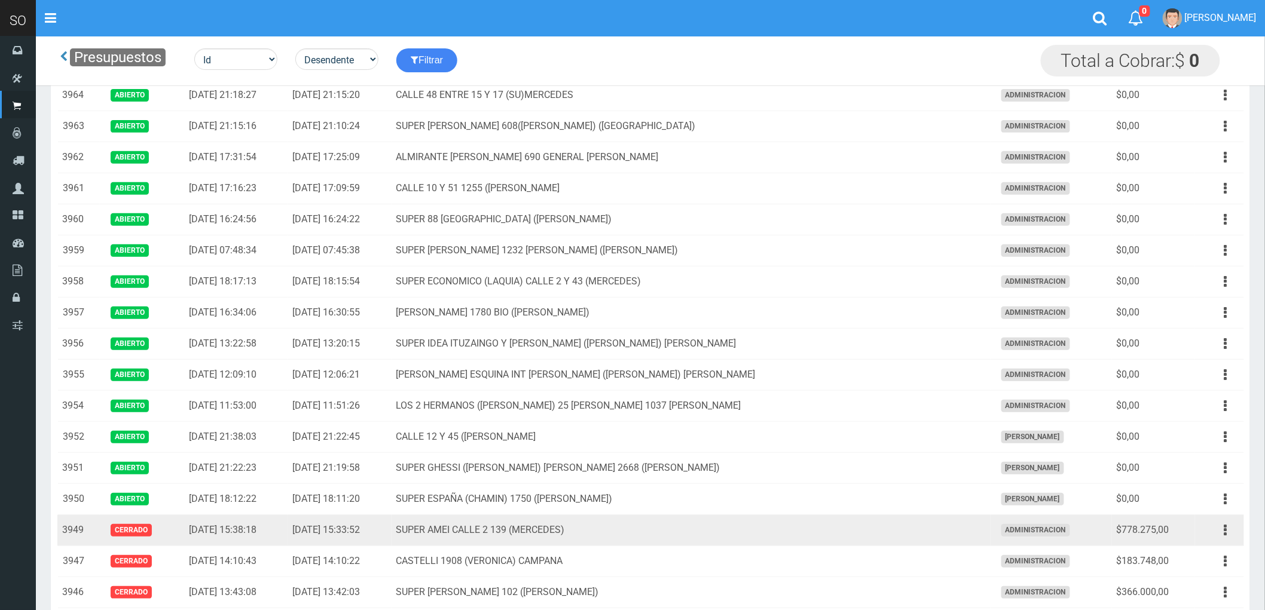
scroll to position [133, 0]
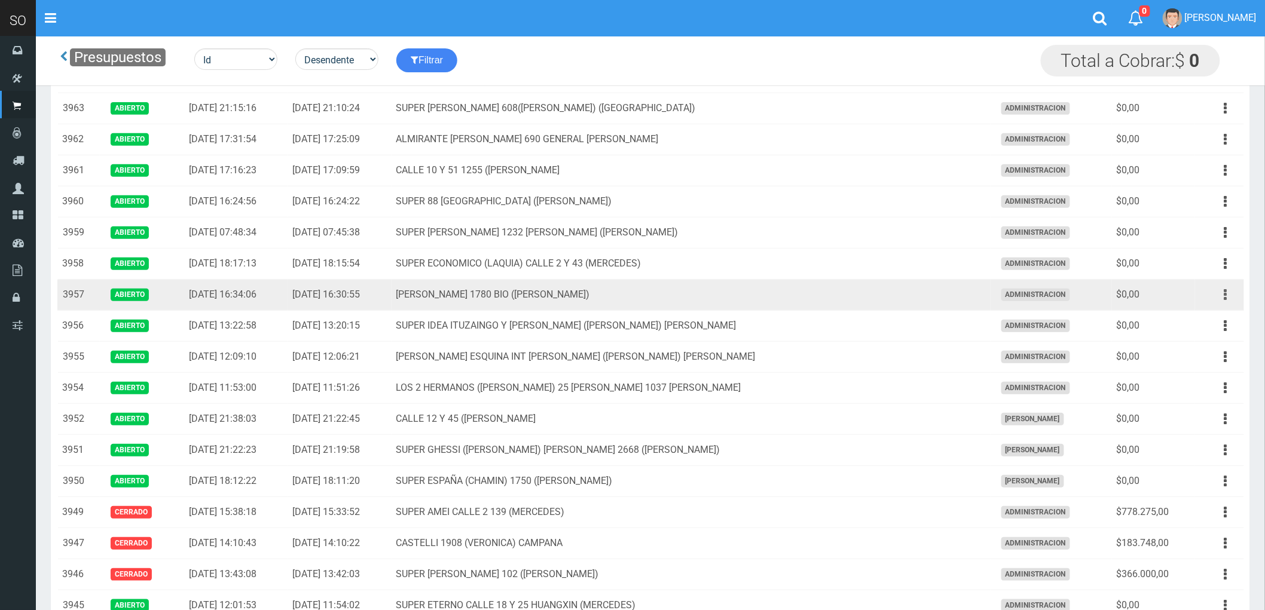
click at [1225, 293] on icon "button" at bounding box center [1225, 294] width 3 height 21
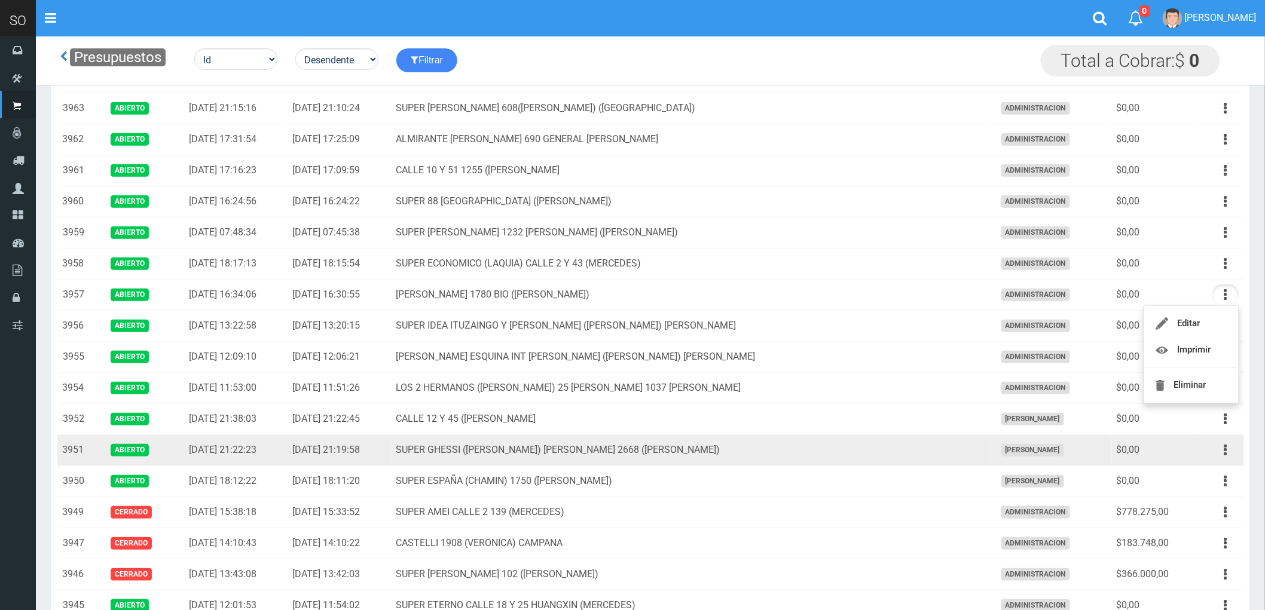
click at [899, 449] on td "SUPER GHESSI ([PERSON_NAME]) [PERSON_NAME] 2668 ([PERSON_NAME])" at bounding box center [690, 450] width 599 height 31
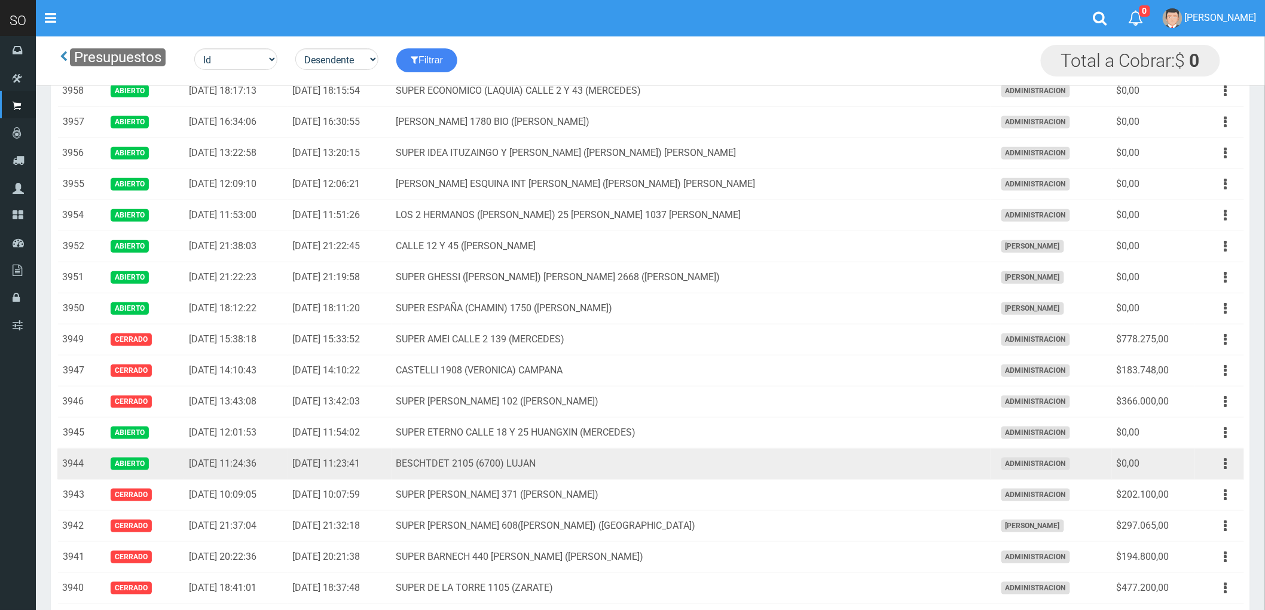
scroll to position [332, 0]
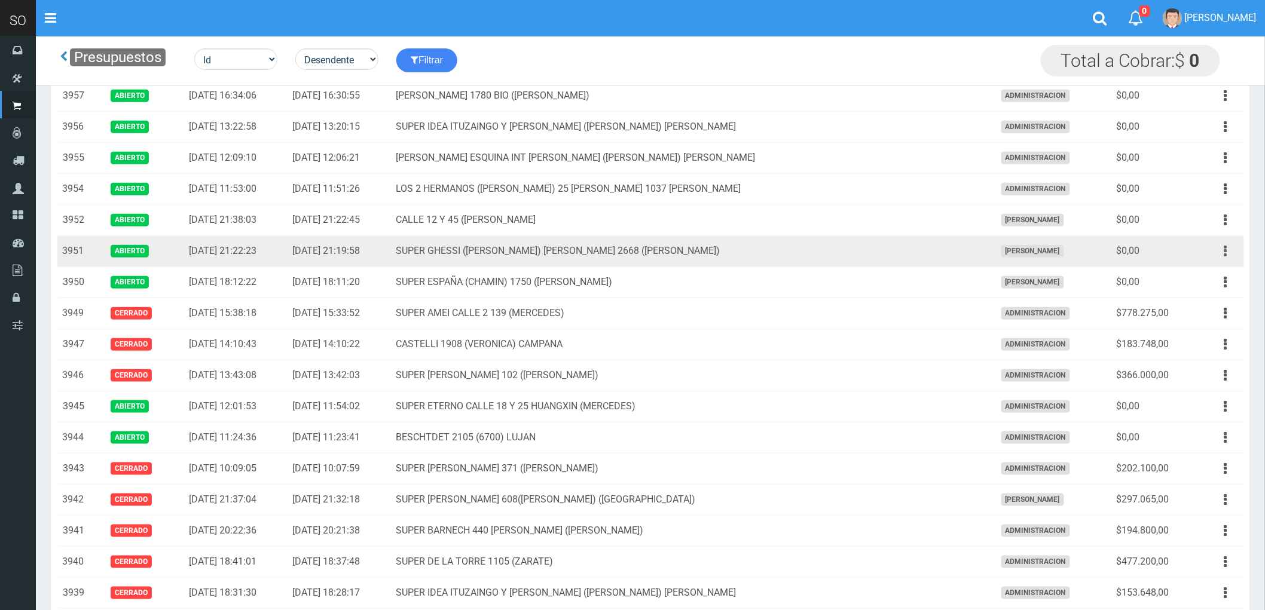
click at [1225, 248] on icon "button" at bounding box center [1225, 251] width 3 height 21
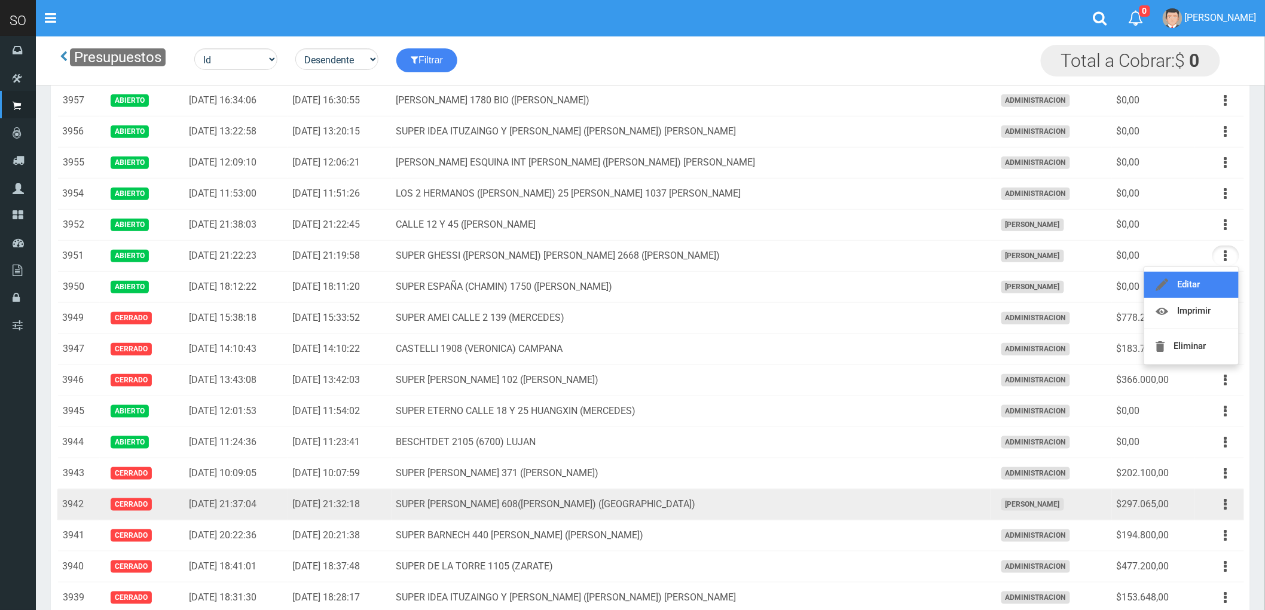
scroll to position [0, 0]
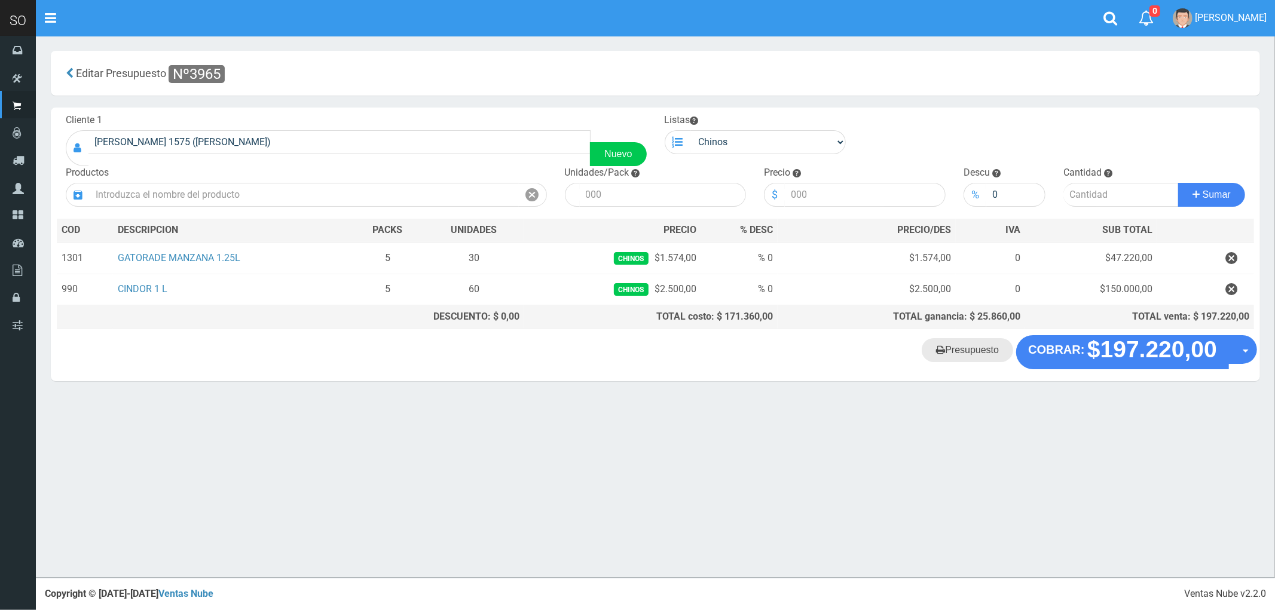
click at [985, 357] on link "Presupuesto" at bounding box center [967, 350] width 91 height 24
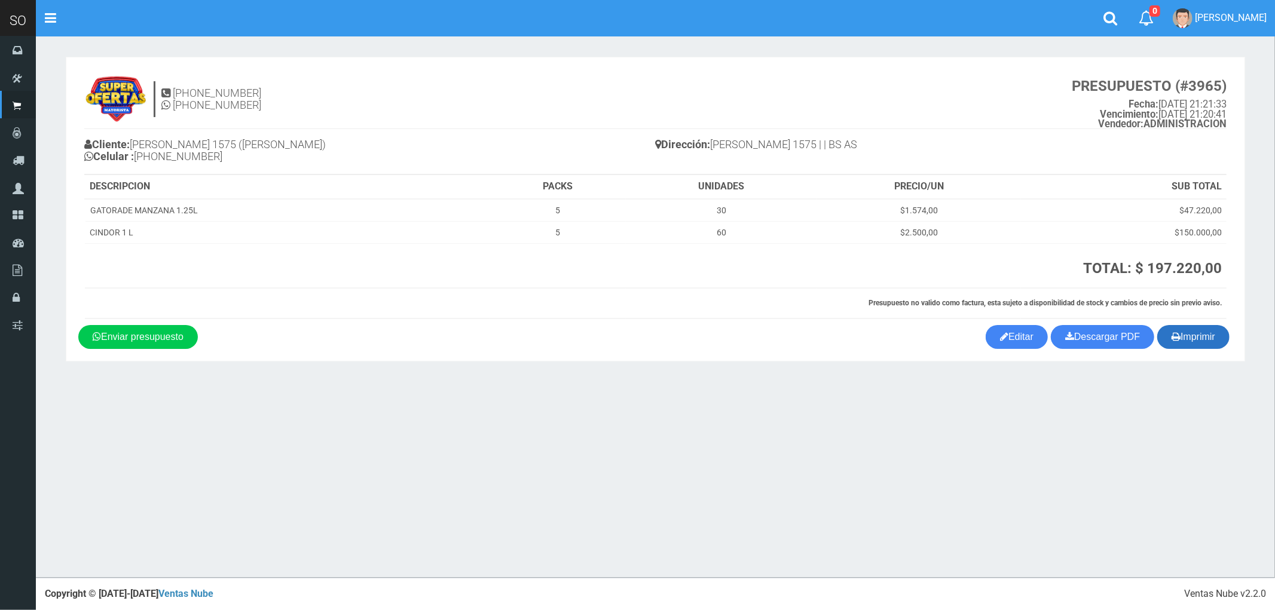
click at [1195, 333] on button "Imprimir" at bounding box center [1193, 337] width 72 height 24
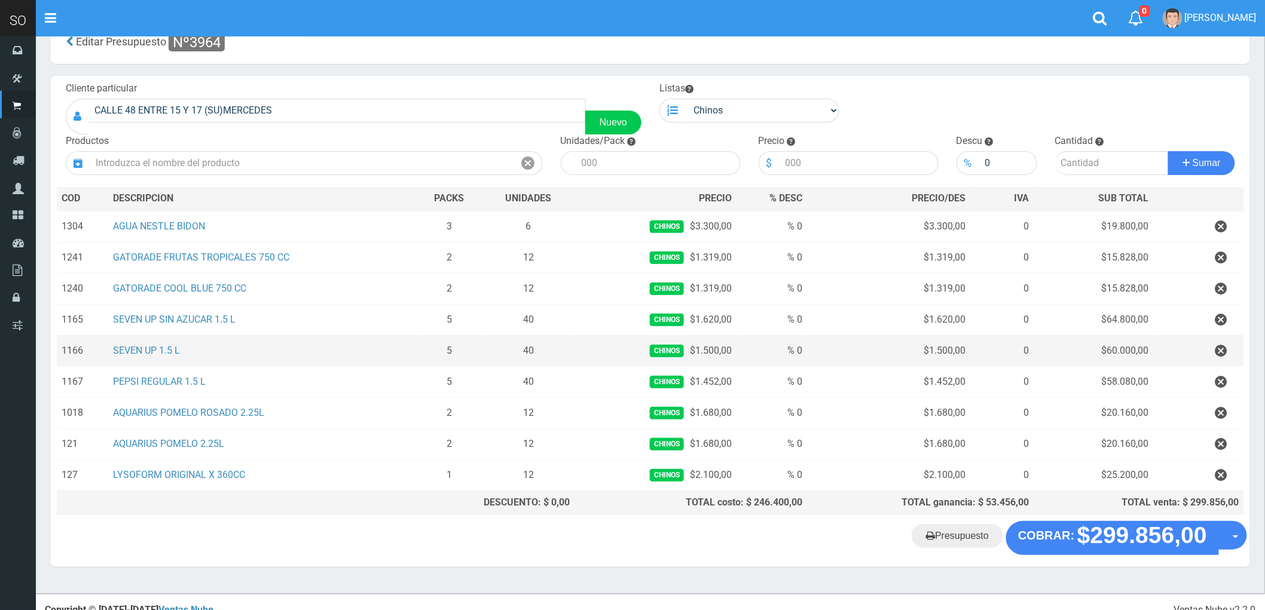
scroll to position [50, 0]
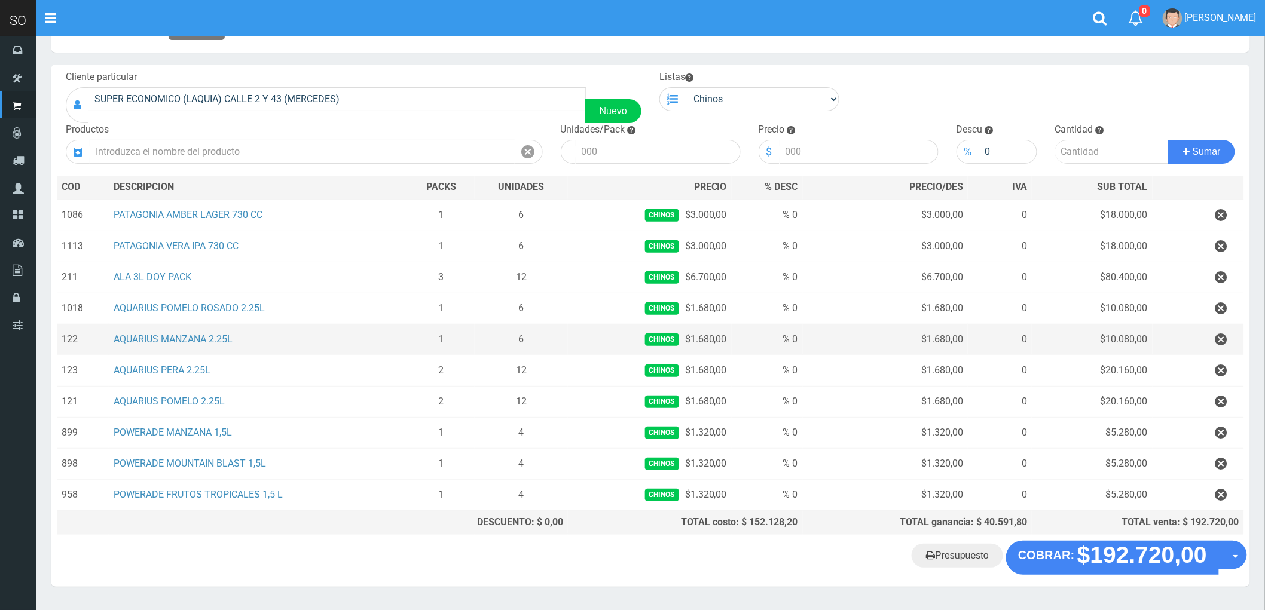
scroll to position [81, 0]
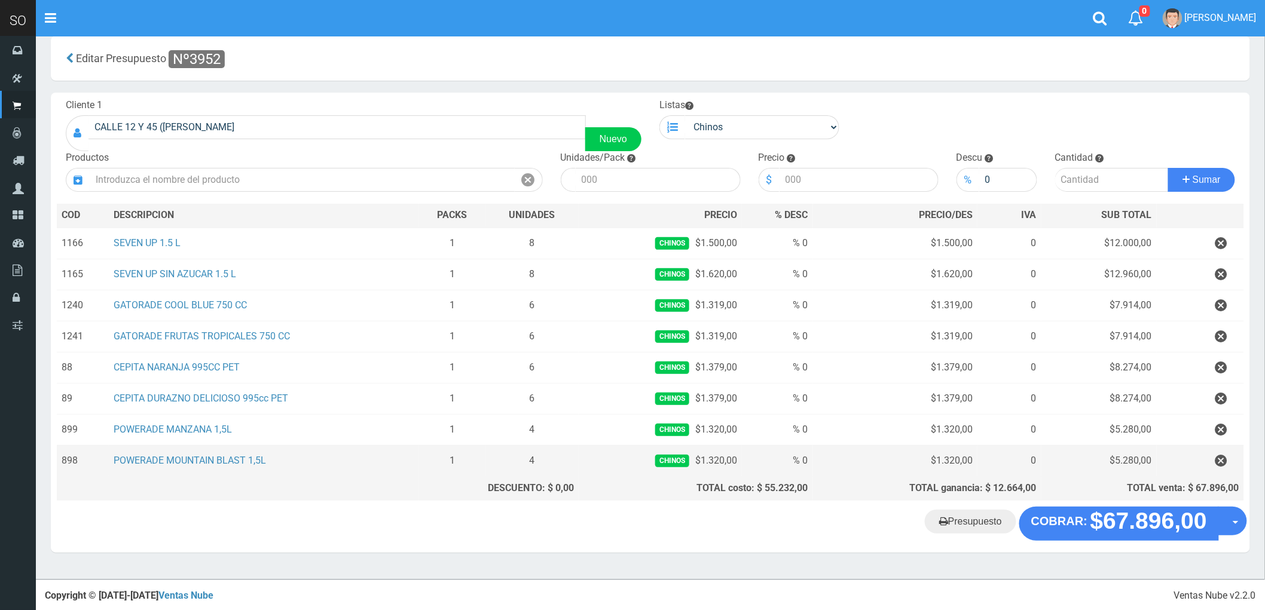
scroll to position [19, 0]
